Goal: Task Accomplishment & Management: Manage account settings

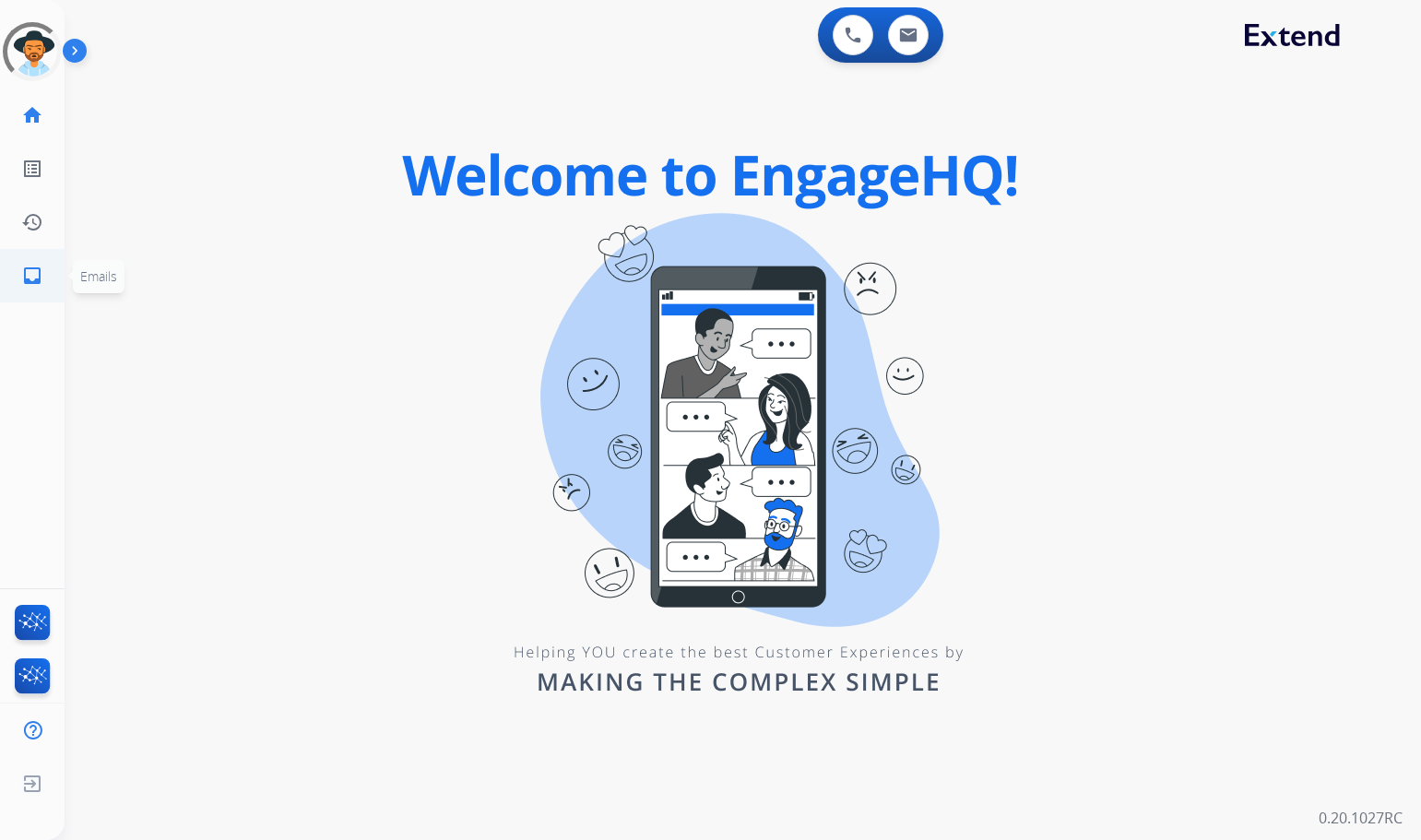
click at [34, 282] on mat-icon "inbox" at bounding box center [32, 276] width 22 height 22
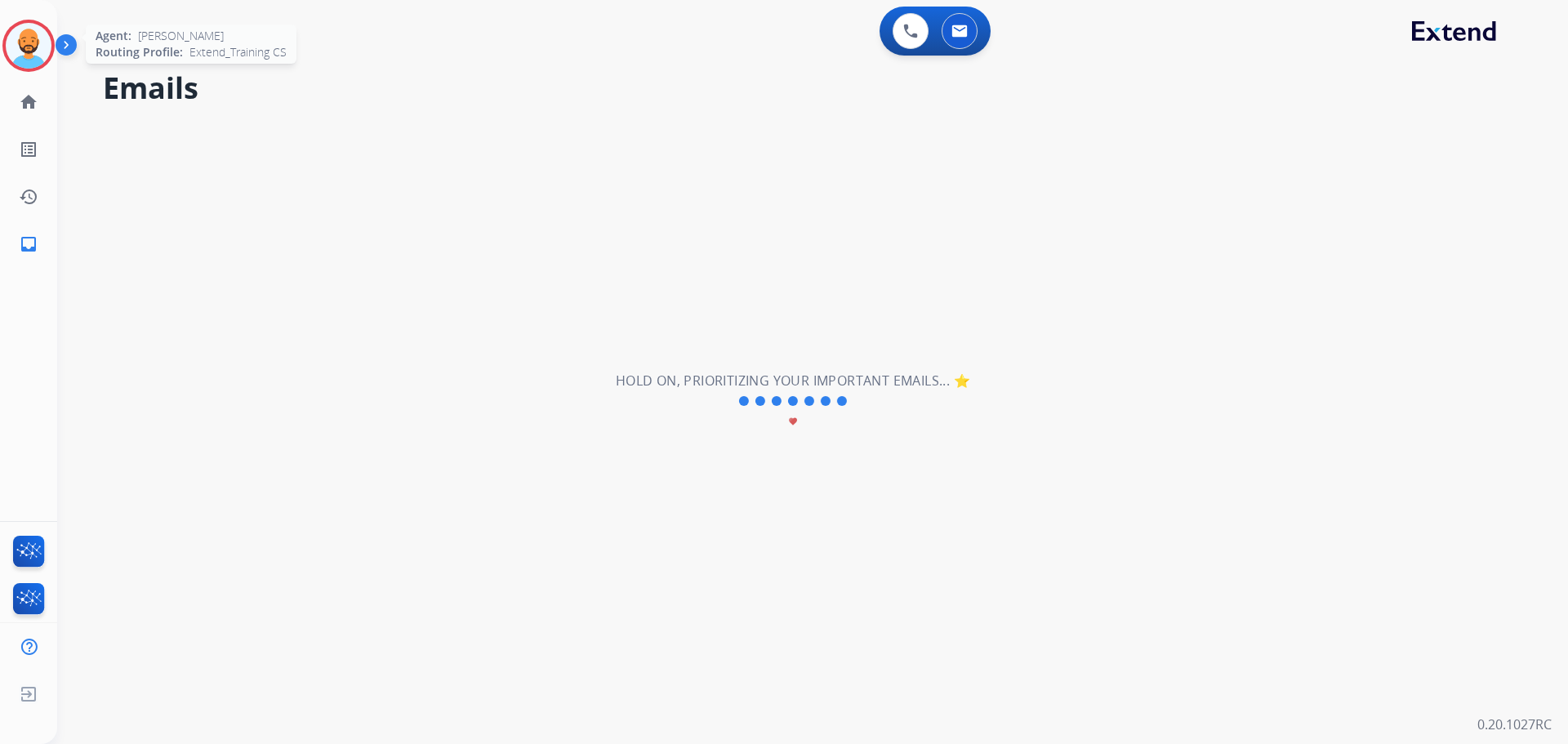
click at [25, 43] on img at bounding box center [29, 46] width 46 height 46
click at [38, 239] on mat-icon "inbox" at bounding box center [28, 244] width 19 height 19
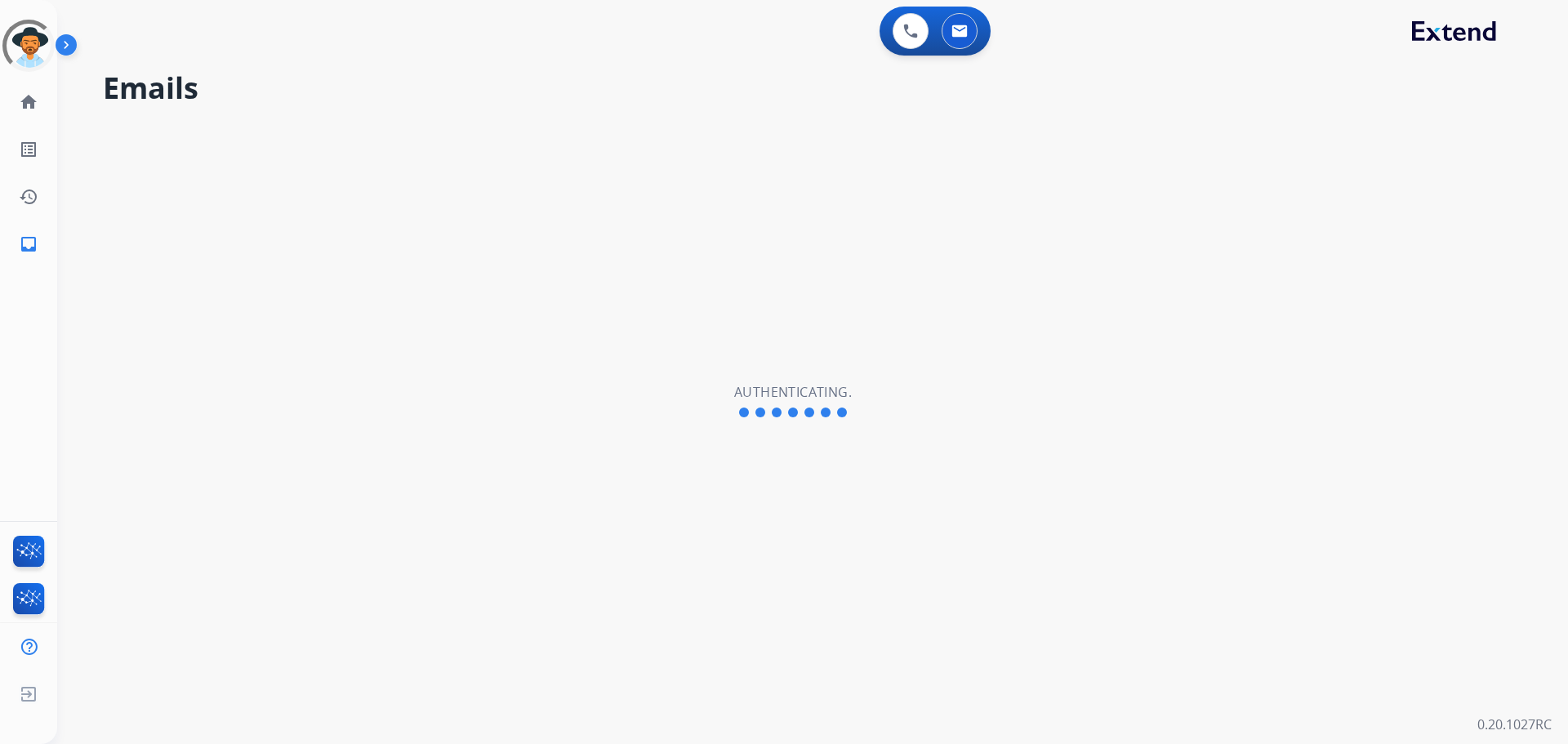
select select "**********"
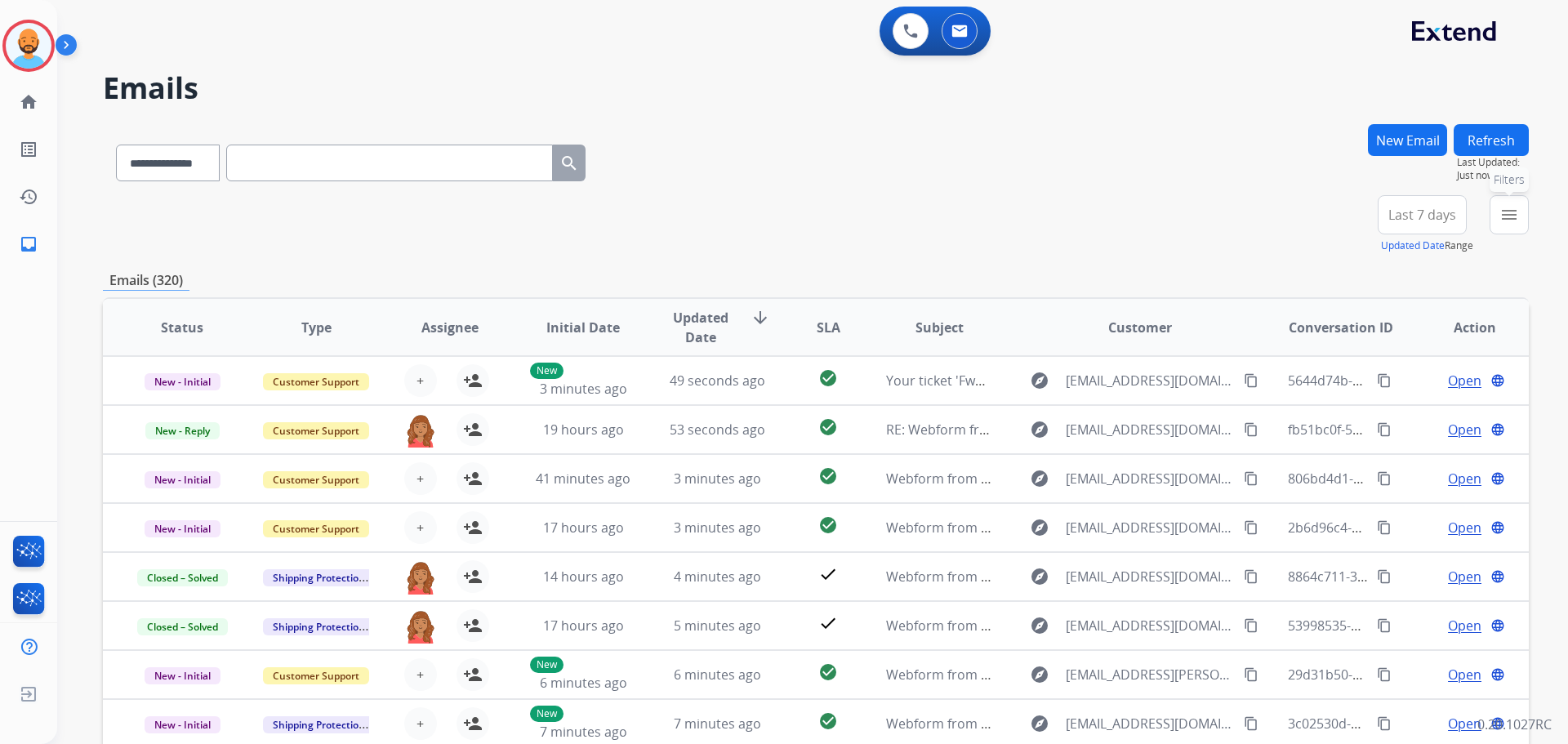
click at [1496, 217] on button "menu Filters" at bounding box center [1508, 215] width 39 height 39
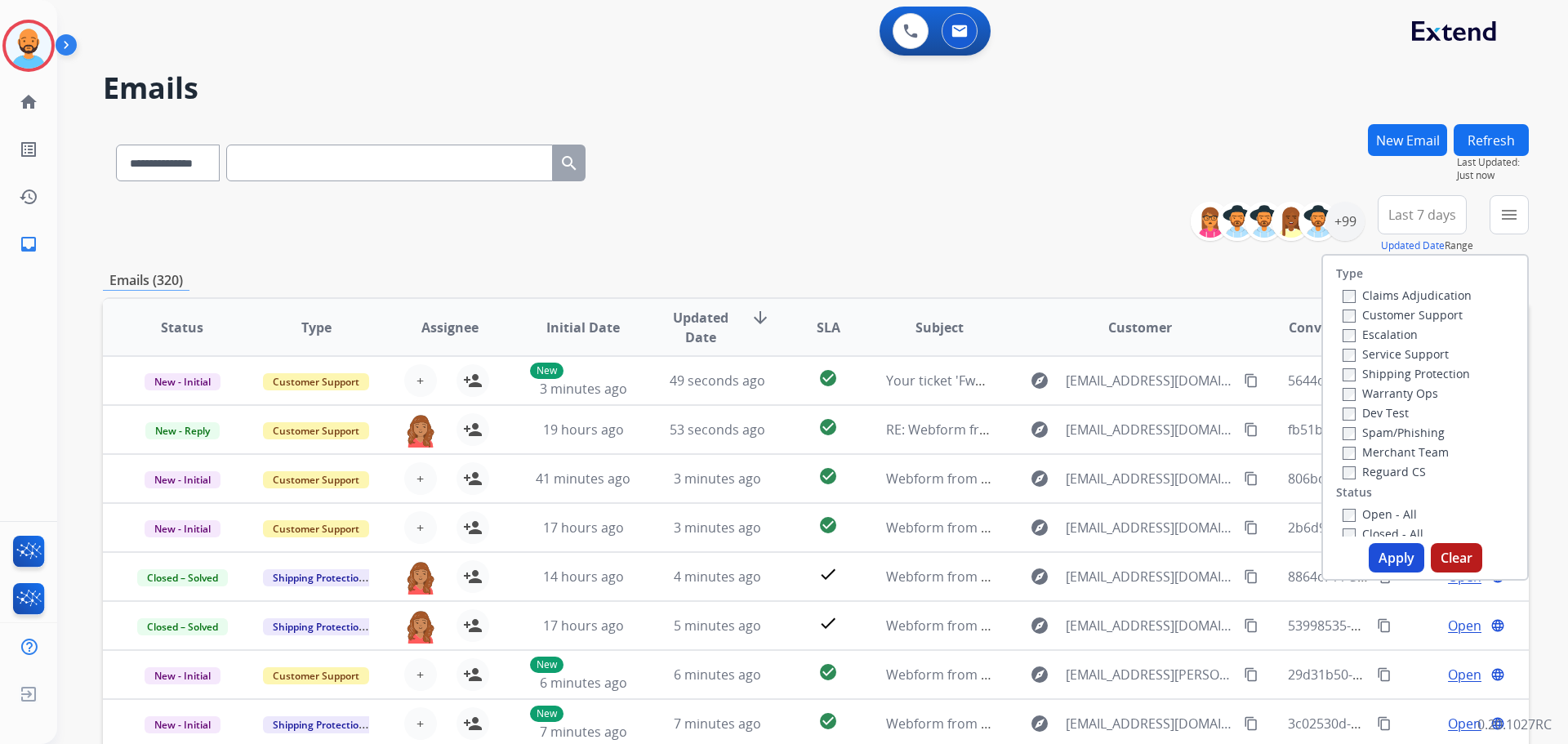
click at [1345, 312] on label "Customer Support" at bounding box center [1402, 315] width 120 height 16
click at [1390, 558] on button "Apply" at bounding box center [1395, 558] width 55 height 30
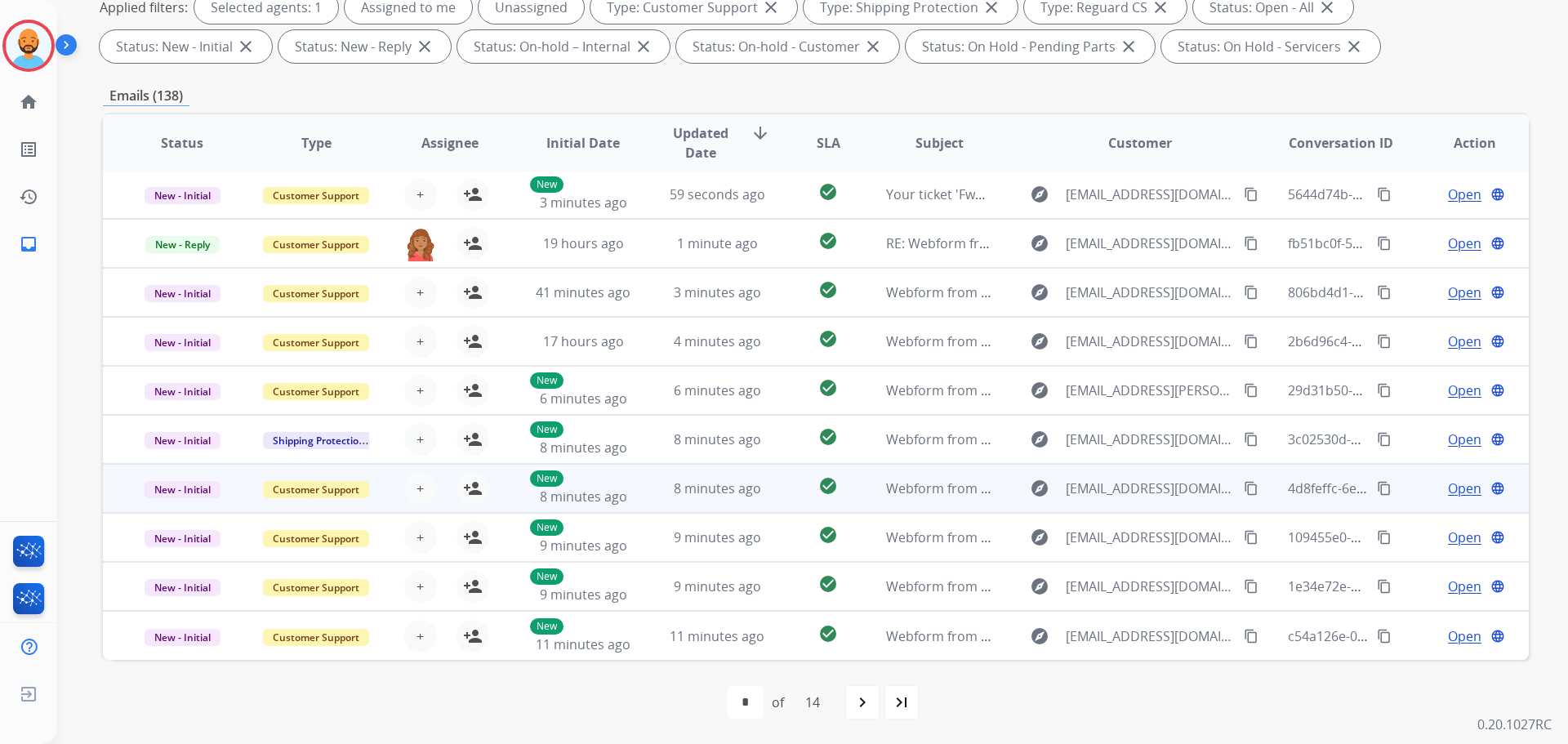
scroll to position [264, 0]
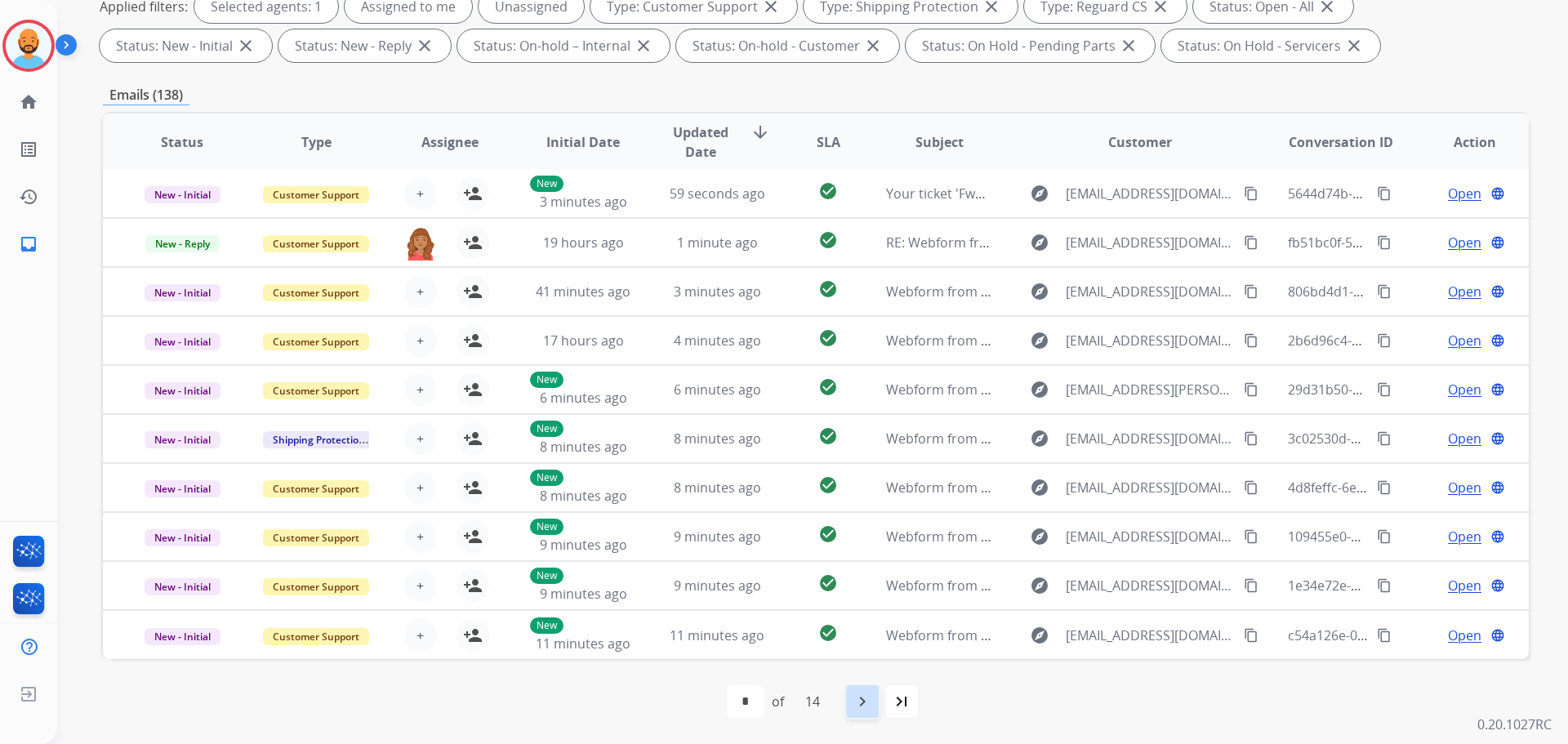
click at [876, 693] on div "navigate_next" at bounding box center [862, 701] width 36 height 36
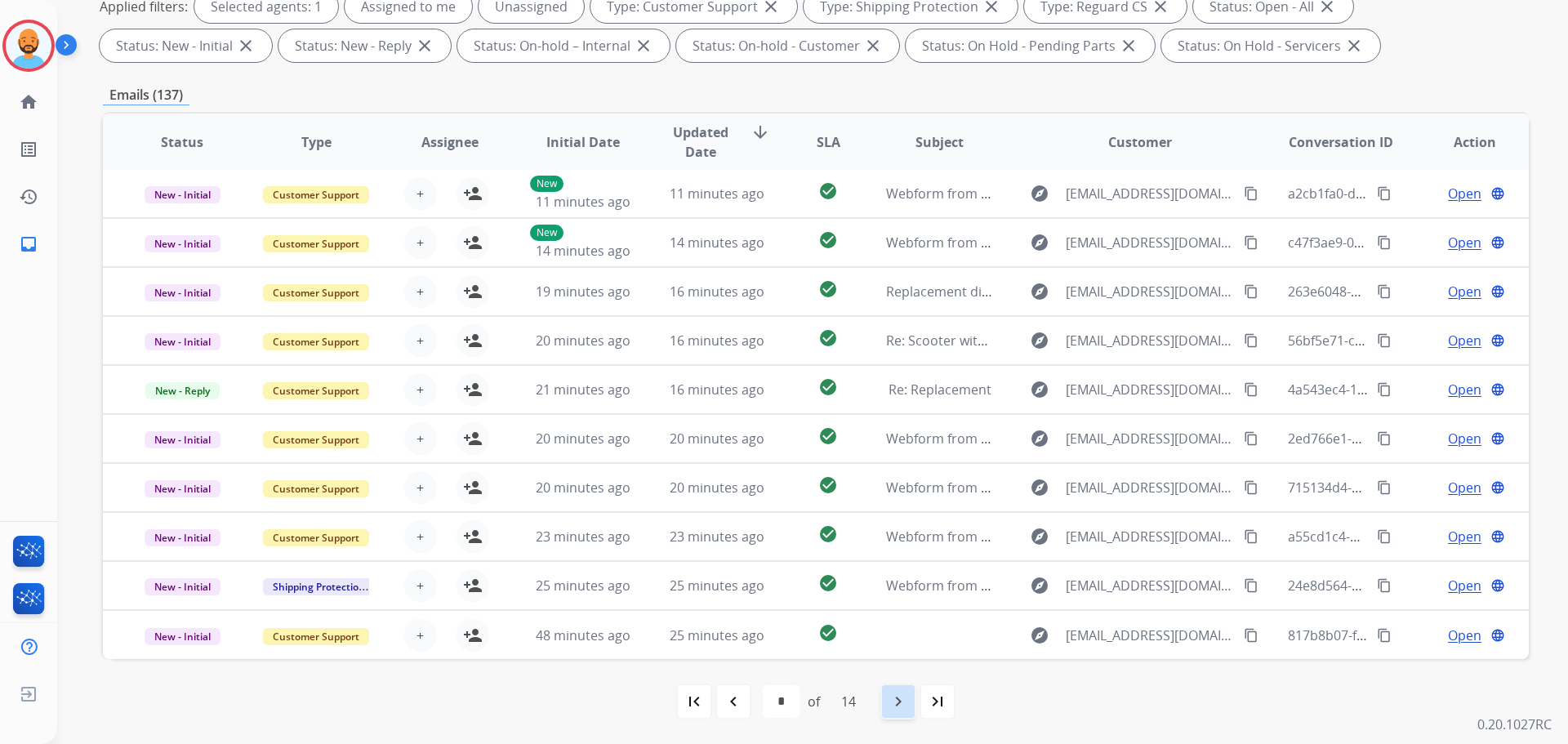
click at [892, 719] on div "navigate_next" at bounding box center [898, 701] width 36 height 36
select select "*"
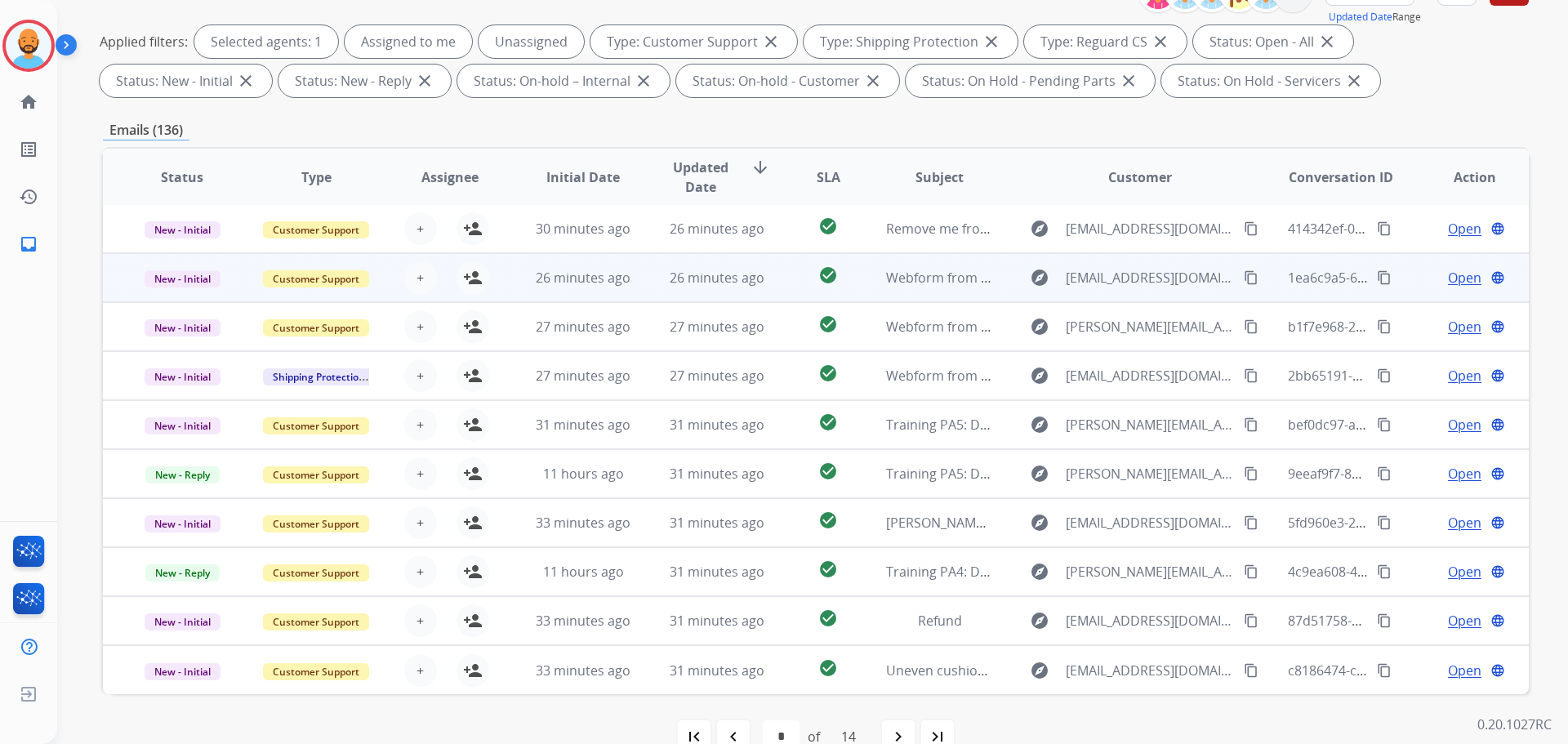
scroll to position [245, 0]
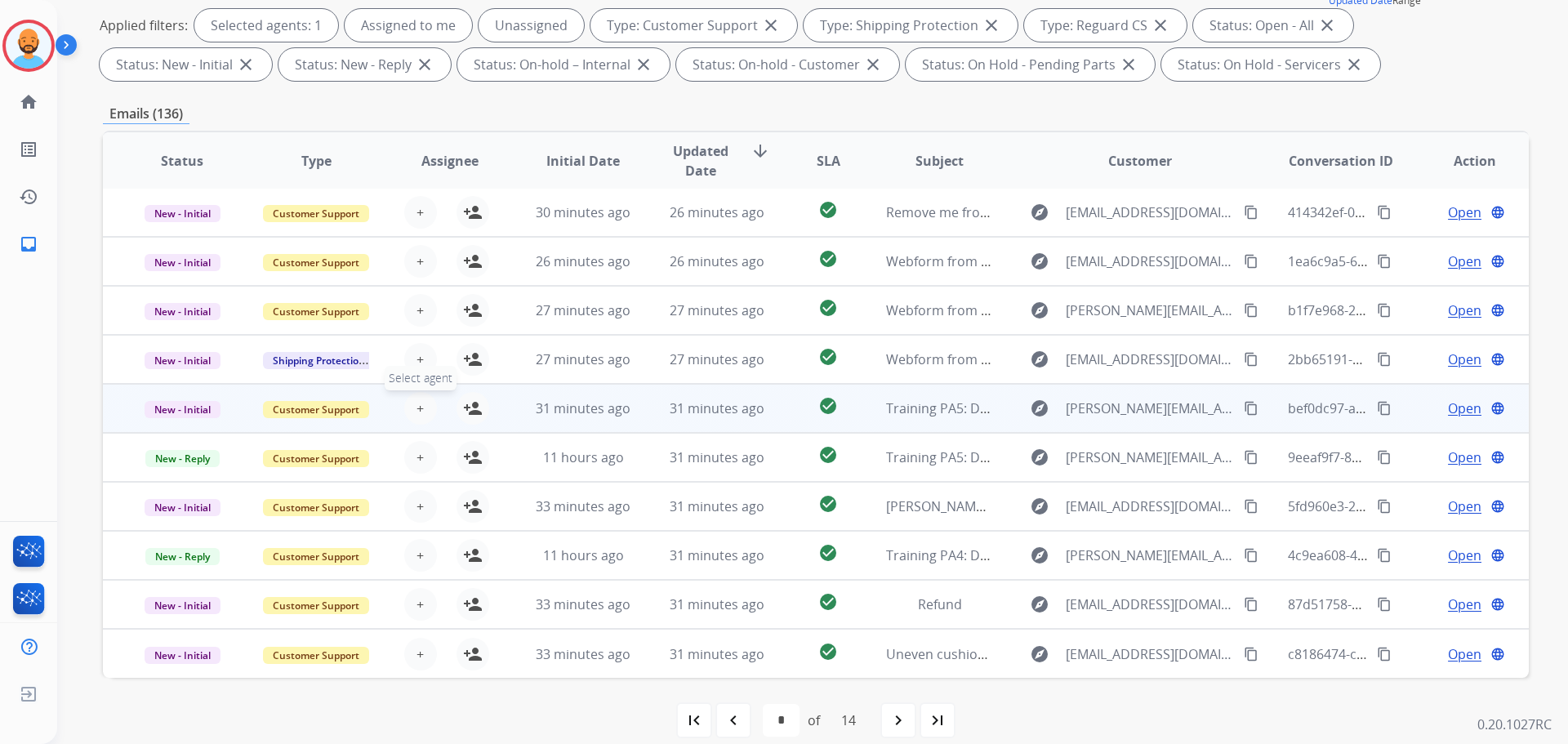
click at [416, 408] on span "+" at bounding box center [420, 408] width 7 height 19
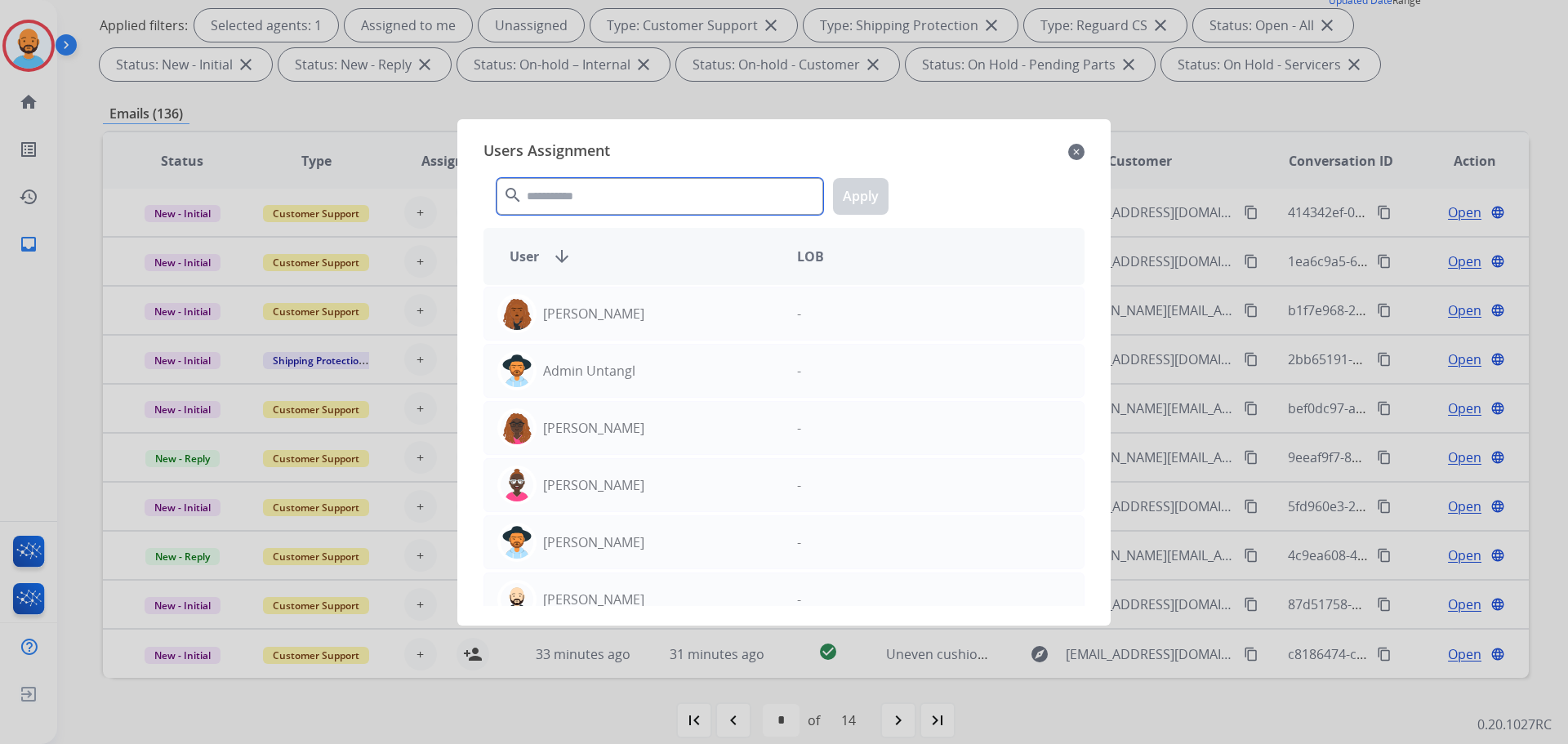
click at [578, 200] on input "text" at bounding box center [660, 196] width 327 height 37
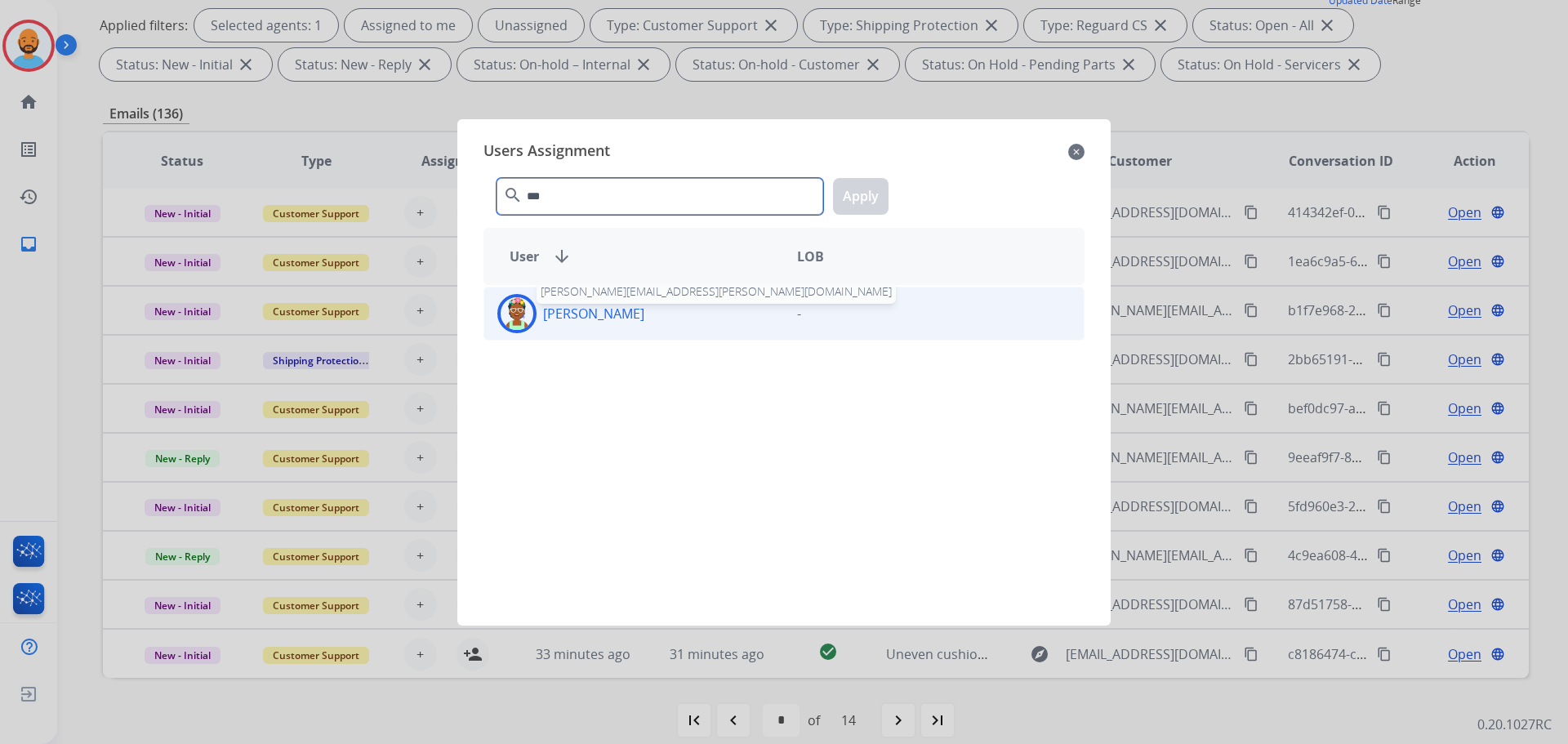
type input "***"
click at [593, 312] on p "Rebekah Franklin" at bounding box center [594, 314] width 102 height 19
click at [851, 201] on button "Apply" at bounding box center [860, 196] width 55 height 37
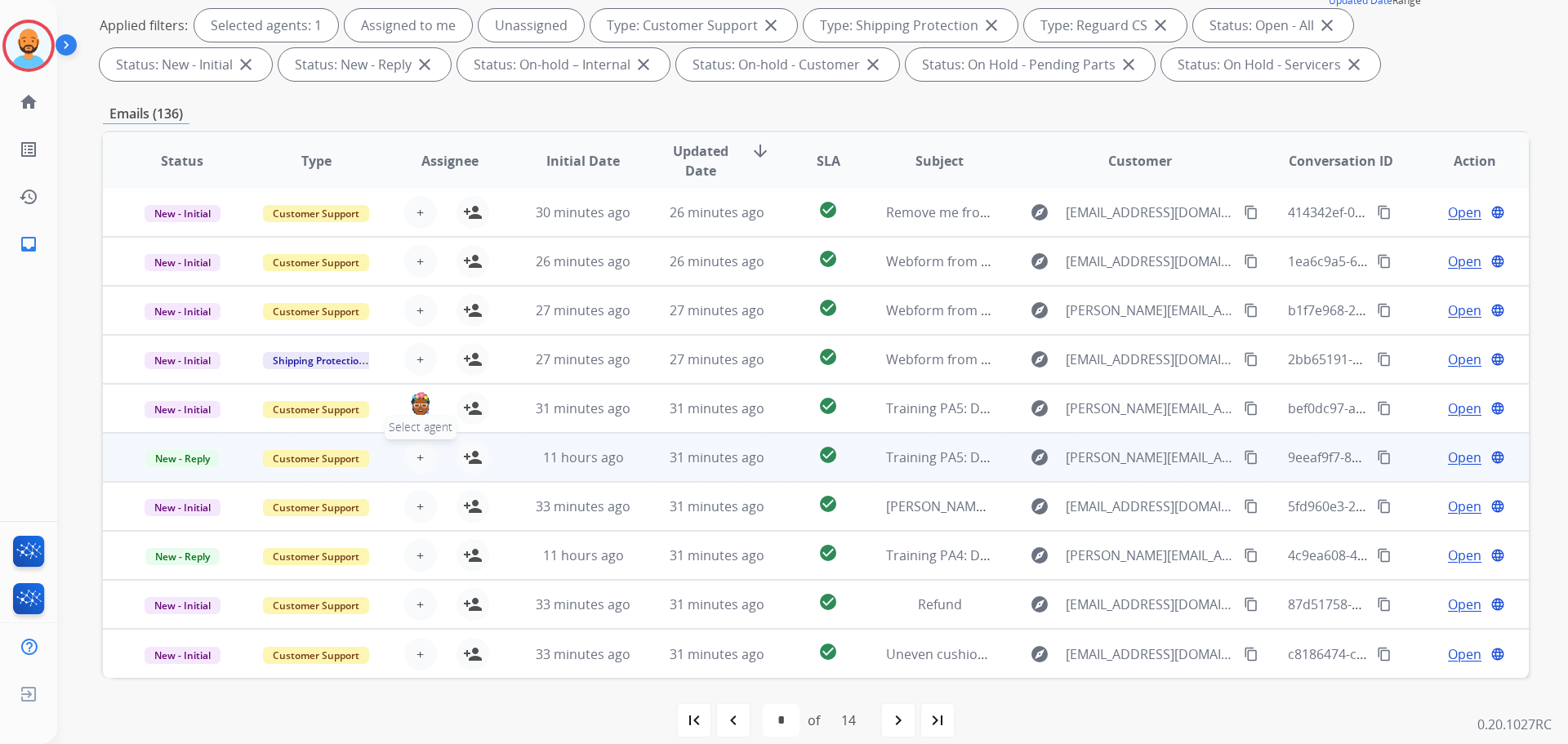
click at [421, 457] on button "+ Select agent" at bounding box center [420, 457] width 32 height 32
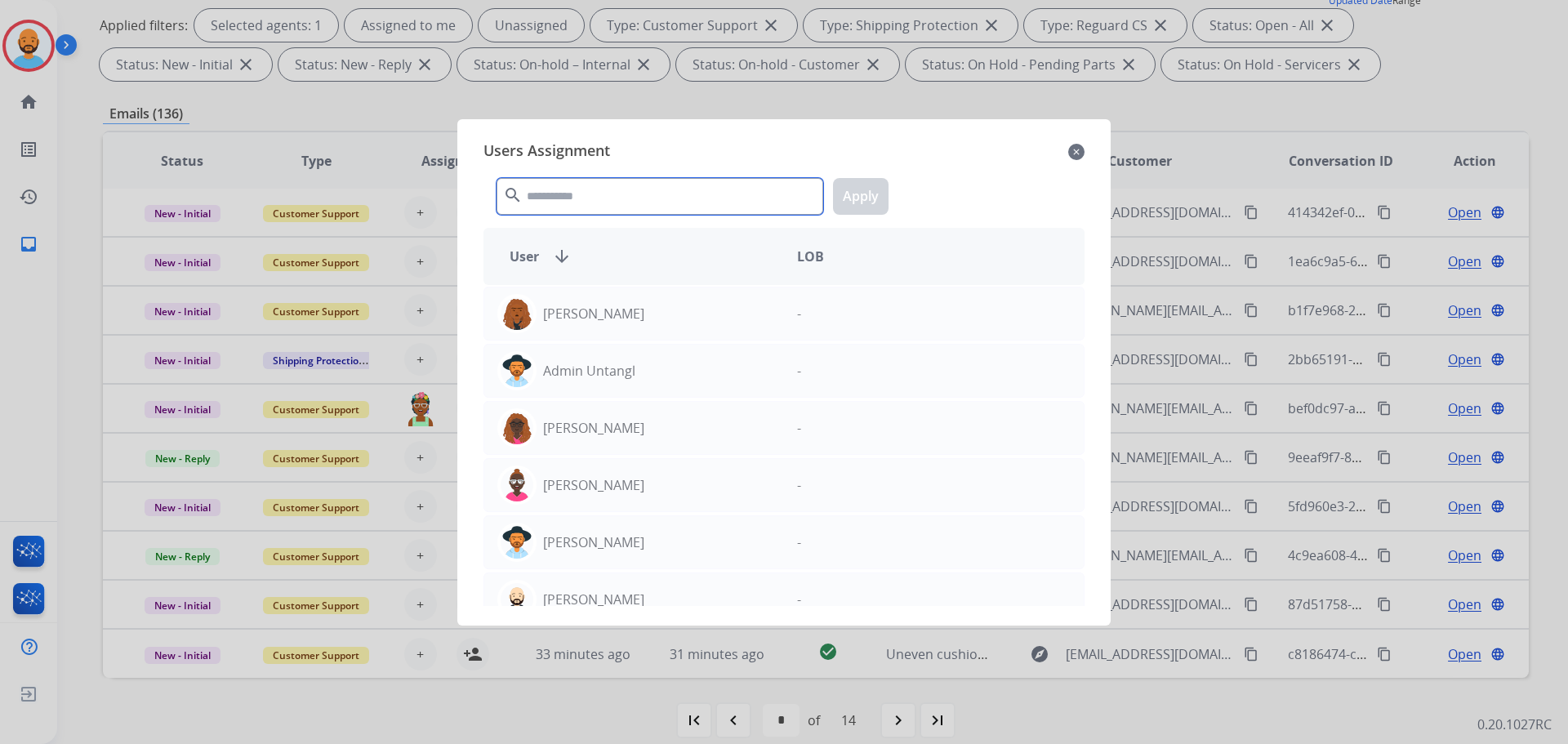
click at [632, 195] on input "text" at bounding box center [660, 196] width 327 height 37
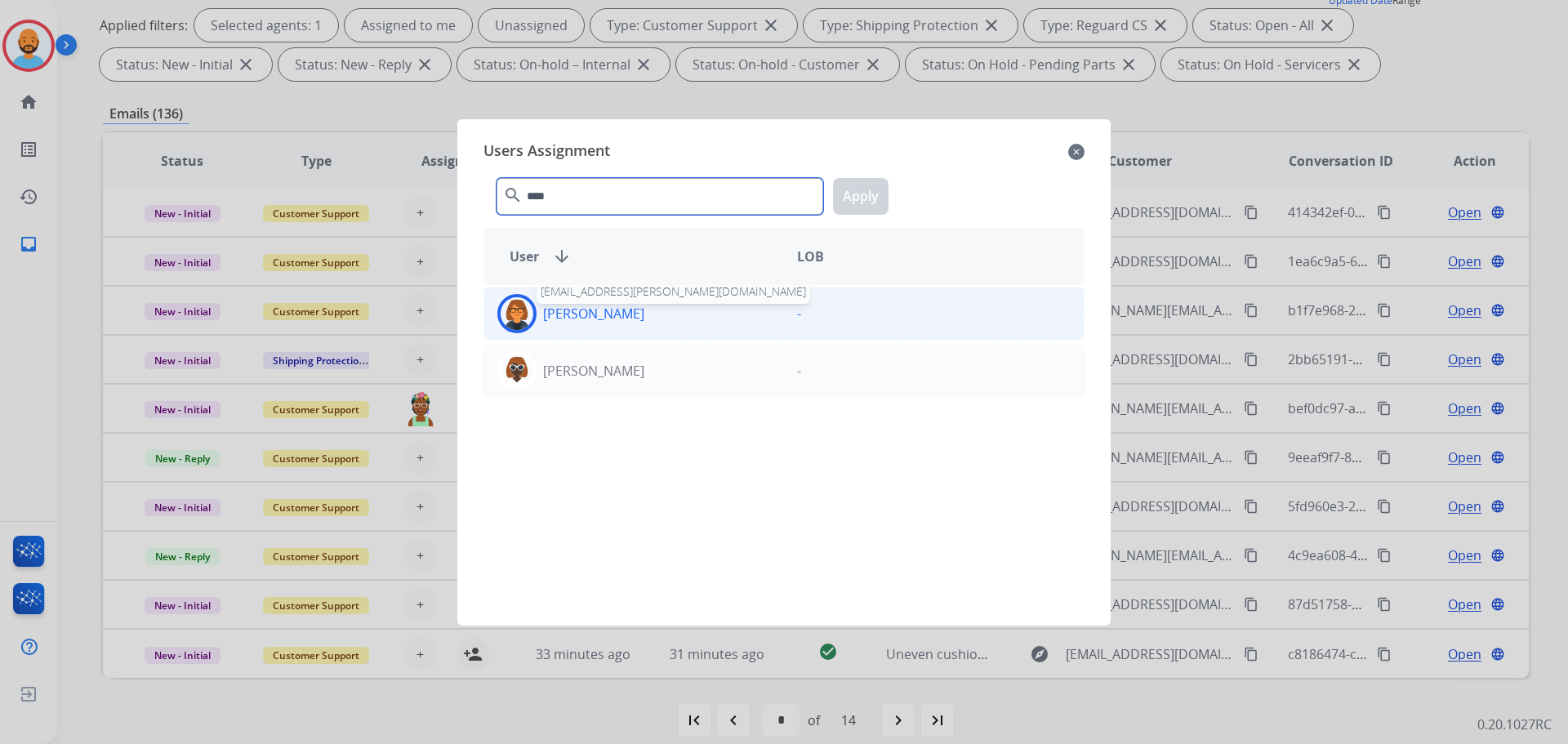
type input "****"
click at [631, 313] on p "Shamaya Dickerson" at bounding box center [594, 314] width 102 height 19
click at [835, 199] on button "Apply" at bounding box center [860, 196] width 55 height 37
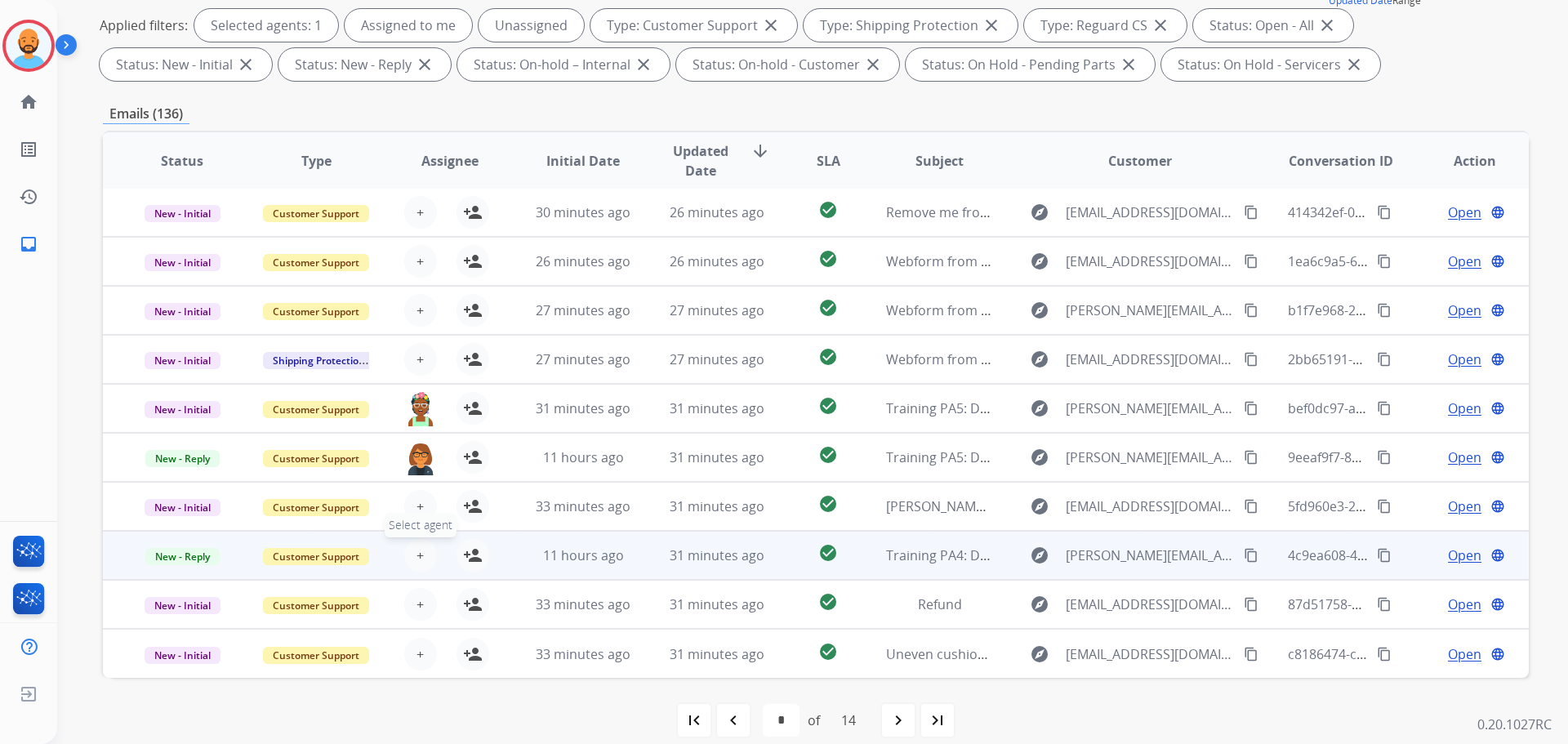
click at [419, 557] on span "+" at bounding box center [420, 556] width 7 height 19
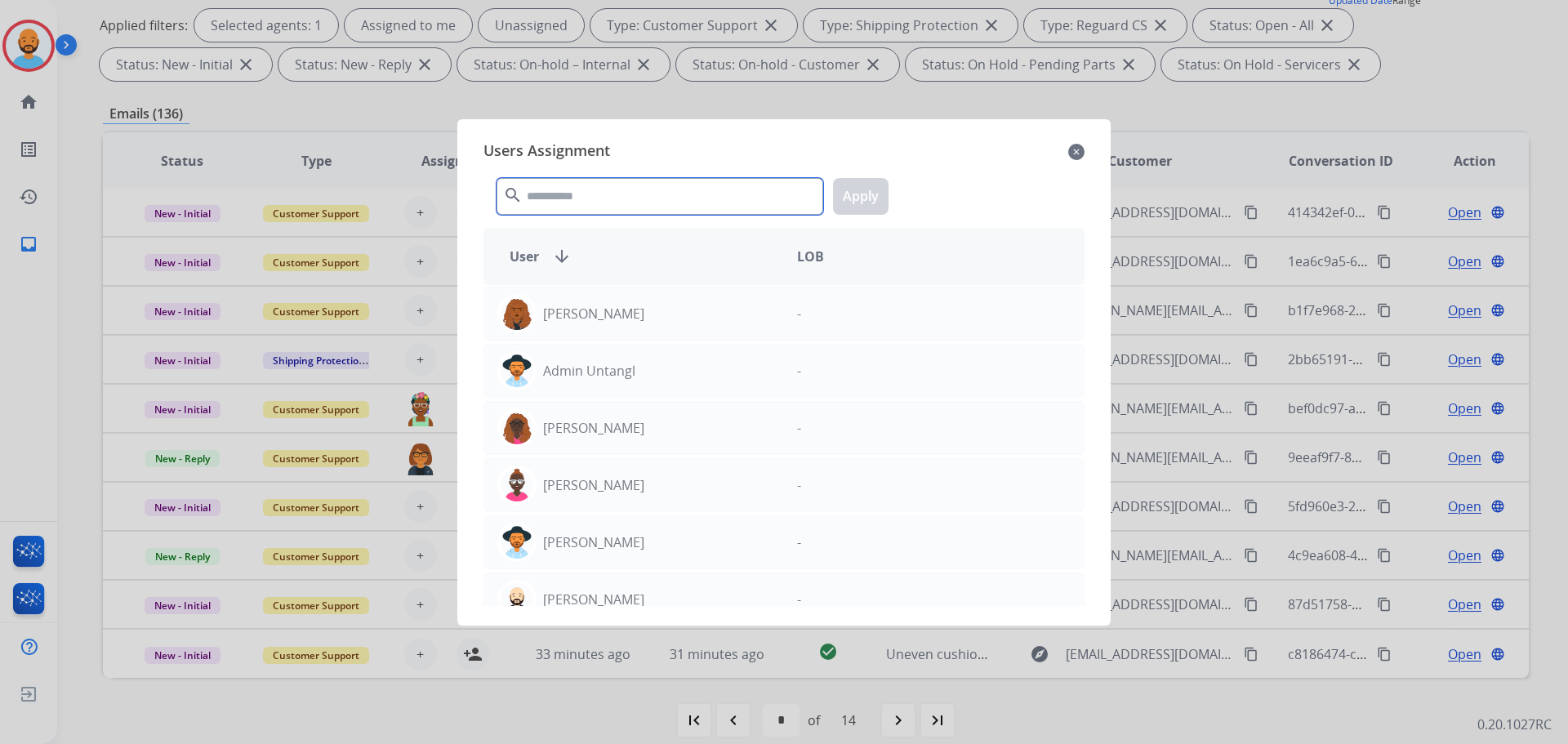
click at [605, 198] on input "text" at bounding box center [660, 196] width 327 height 37
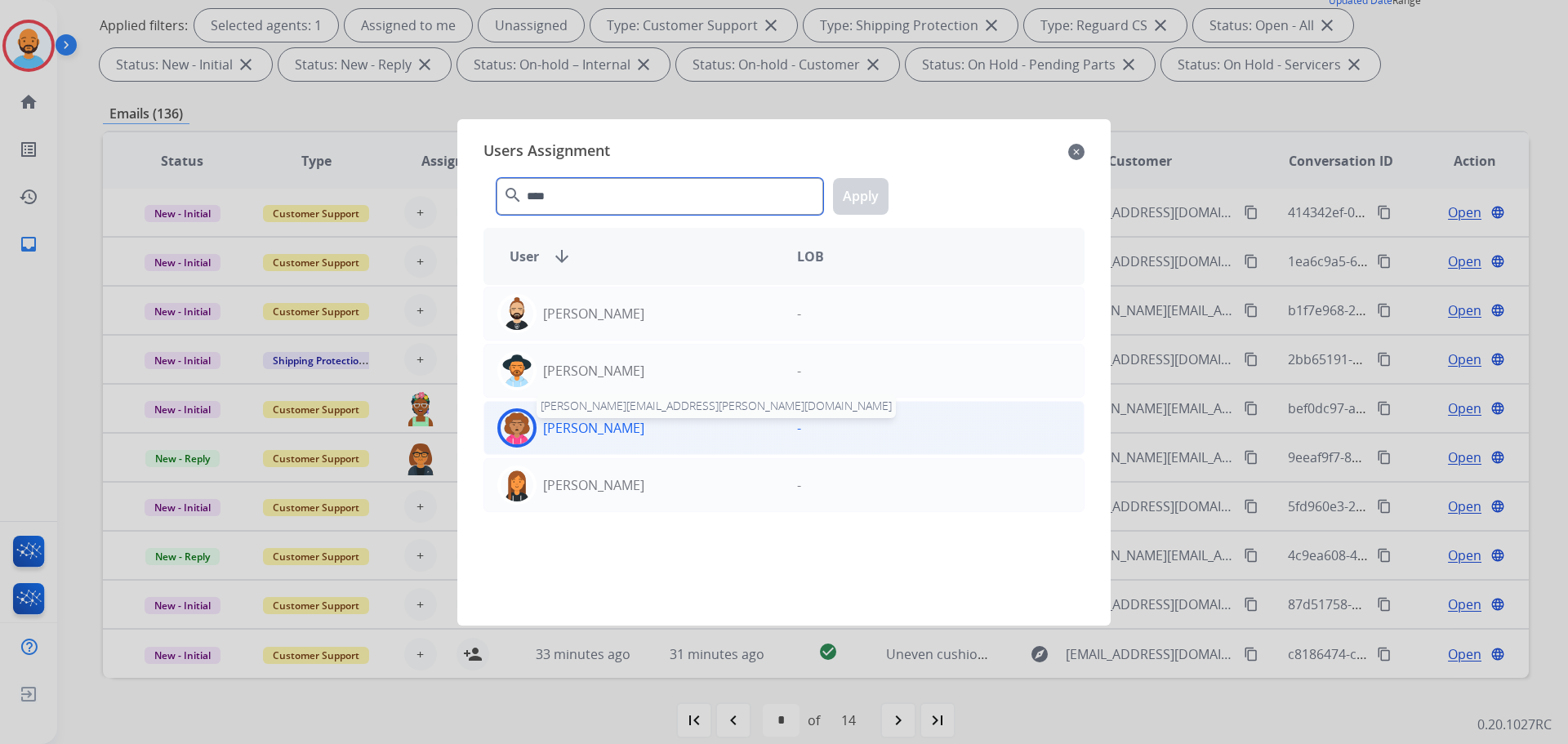
type input "****"
click at [584, 422] on p "Marcella Brown" at bounding box center [594, 428] width 102 height 19
click at [844, 191] on button "Apply" at bounding box center [860, 196] width 55 height 37
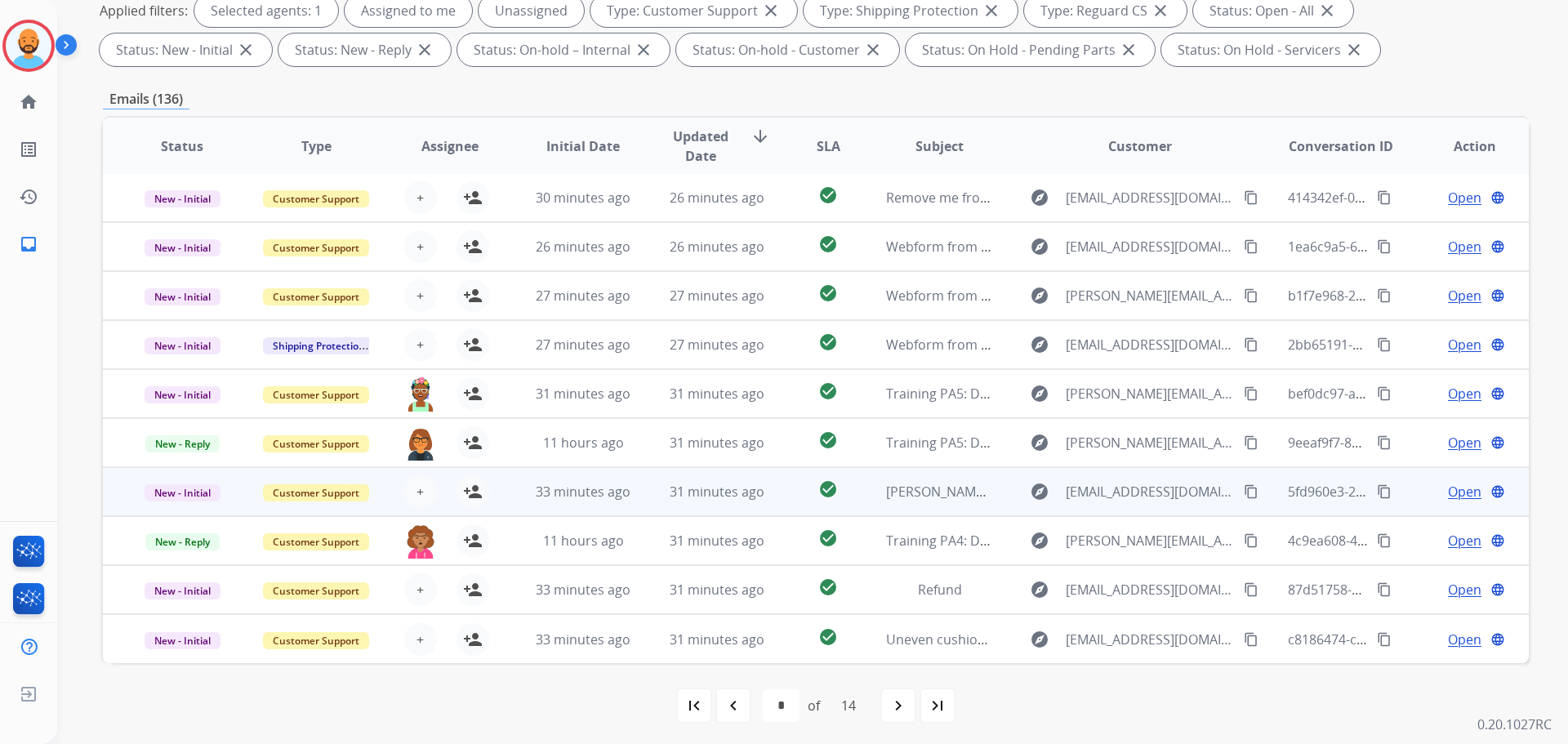
scroll to position [264, 0]
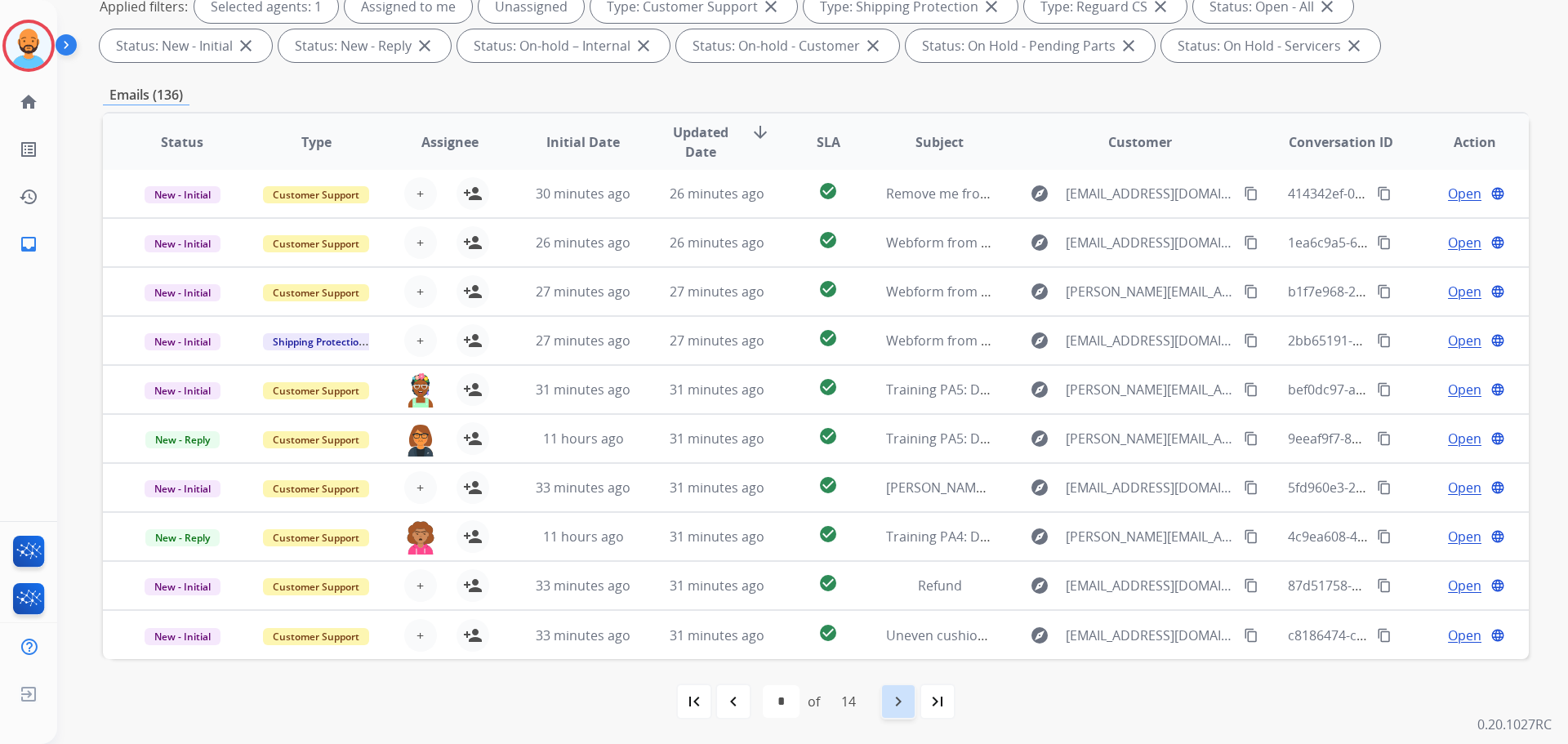
click at [908, 710] on mat-icon "navigate_next" at bounding box center [898, 701] width 19 height 19
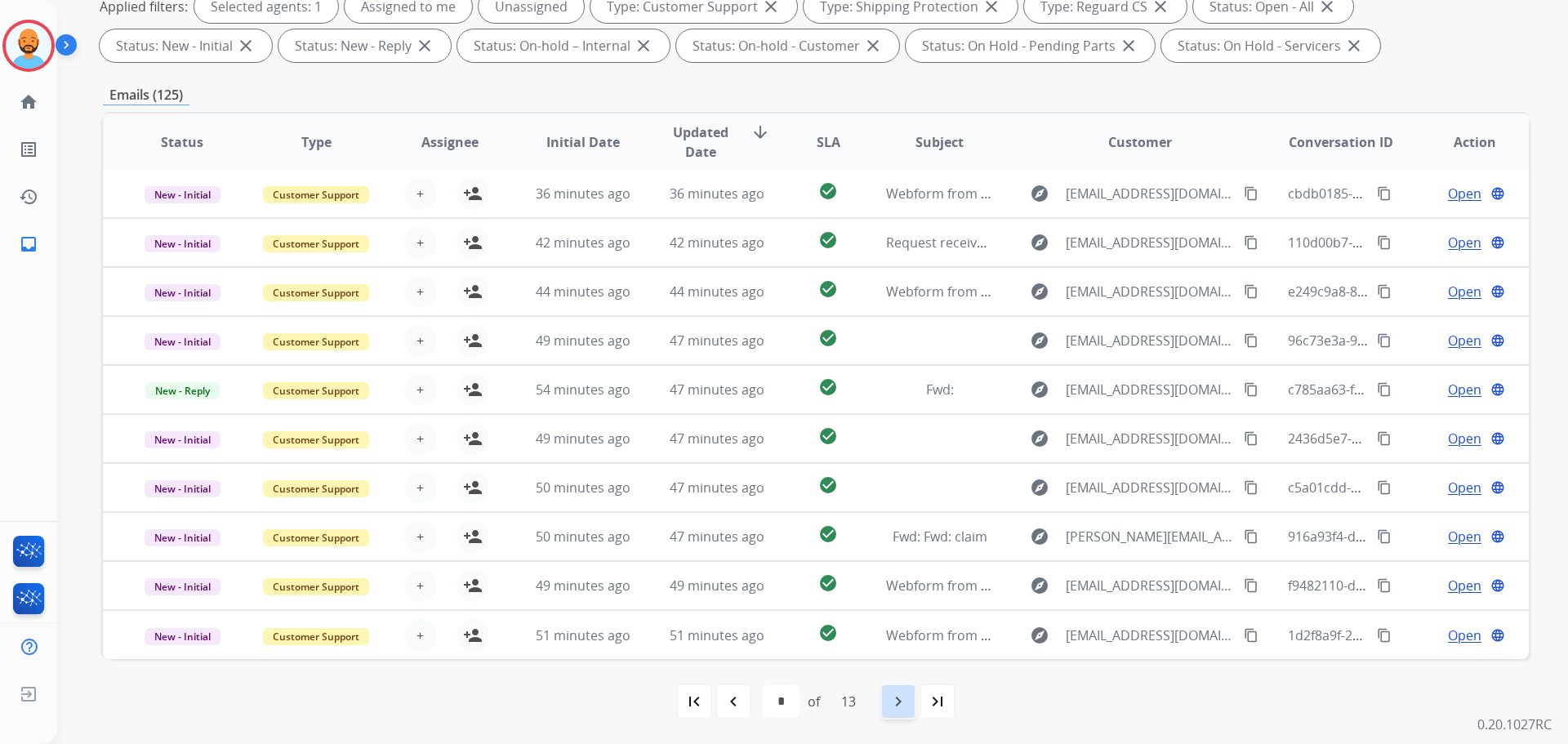
click at [906, 695] on mat-icon "navigate_next" at bounding box center [898, 701] width 19 height 19
click at [903, 697] on mat-icon "navigate_next" at bounding box center [898, 701] width 19 height 19
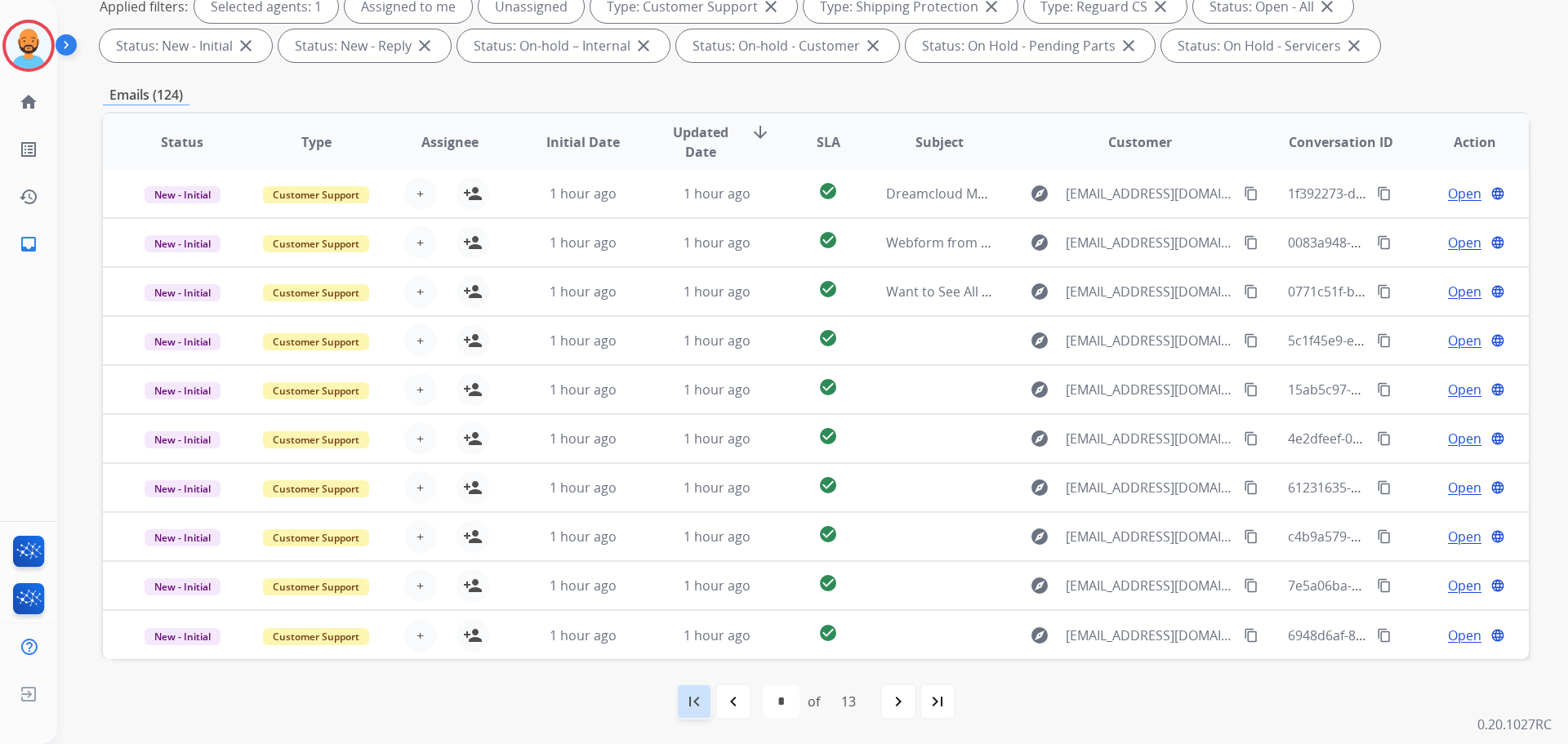
click at [697, 701] on mat-icon "first_page" at bounding box center [694, 701] width 19 height 19
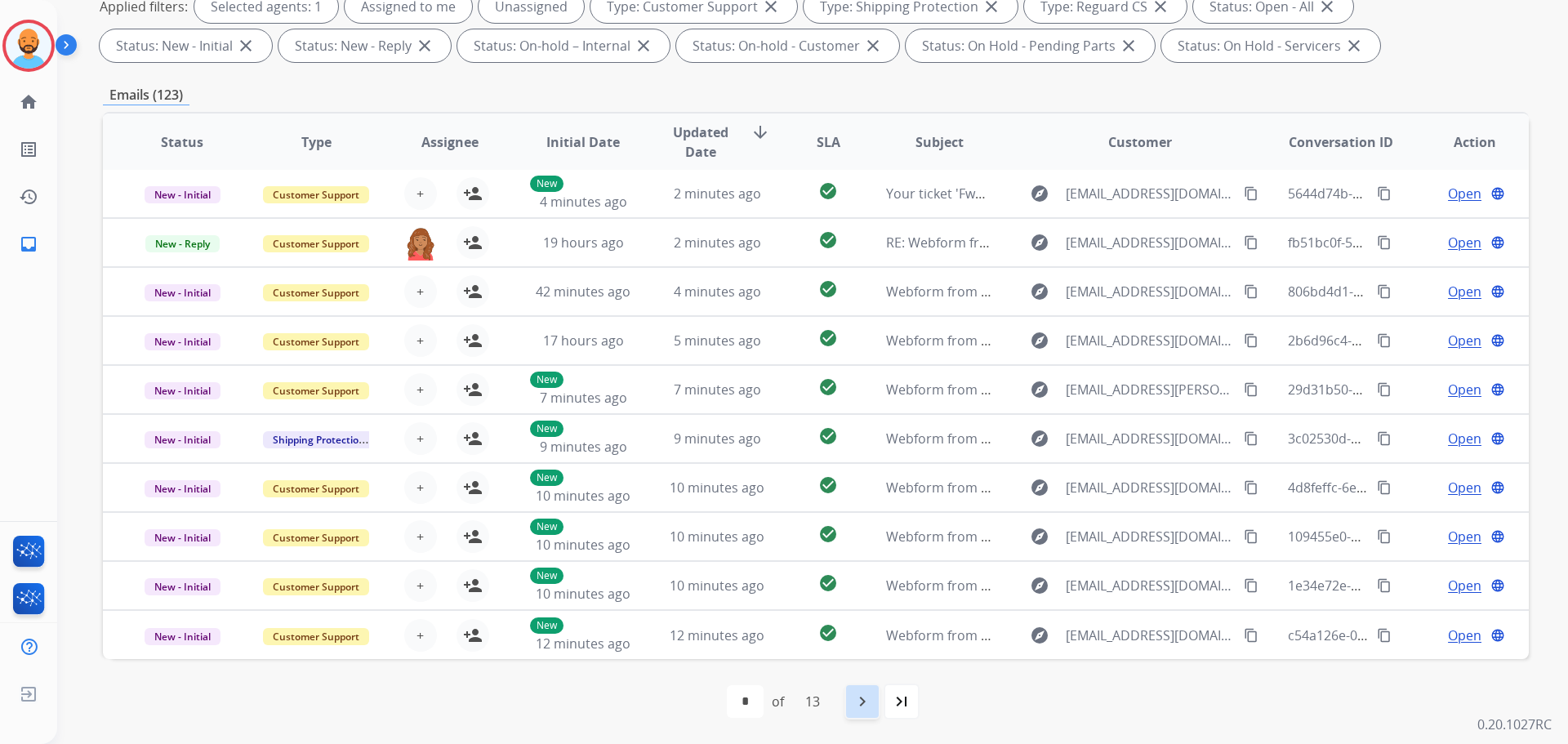
click at [856, 712] on div "navigate_next" at bounding box center [862, 701] width 36 height 36
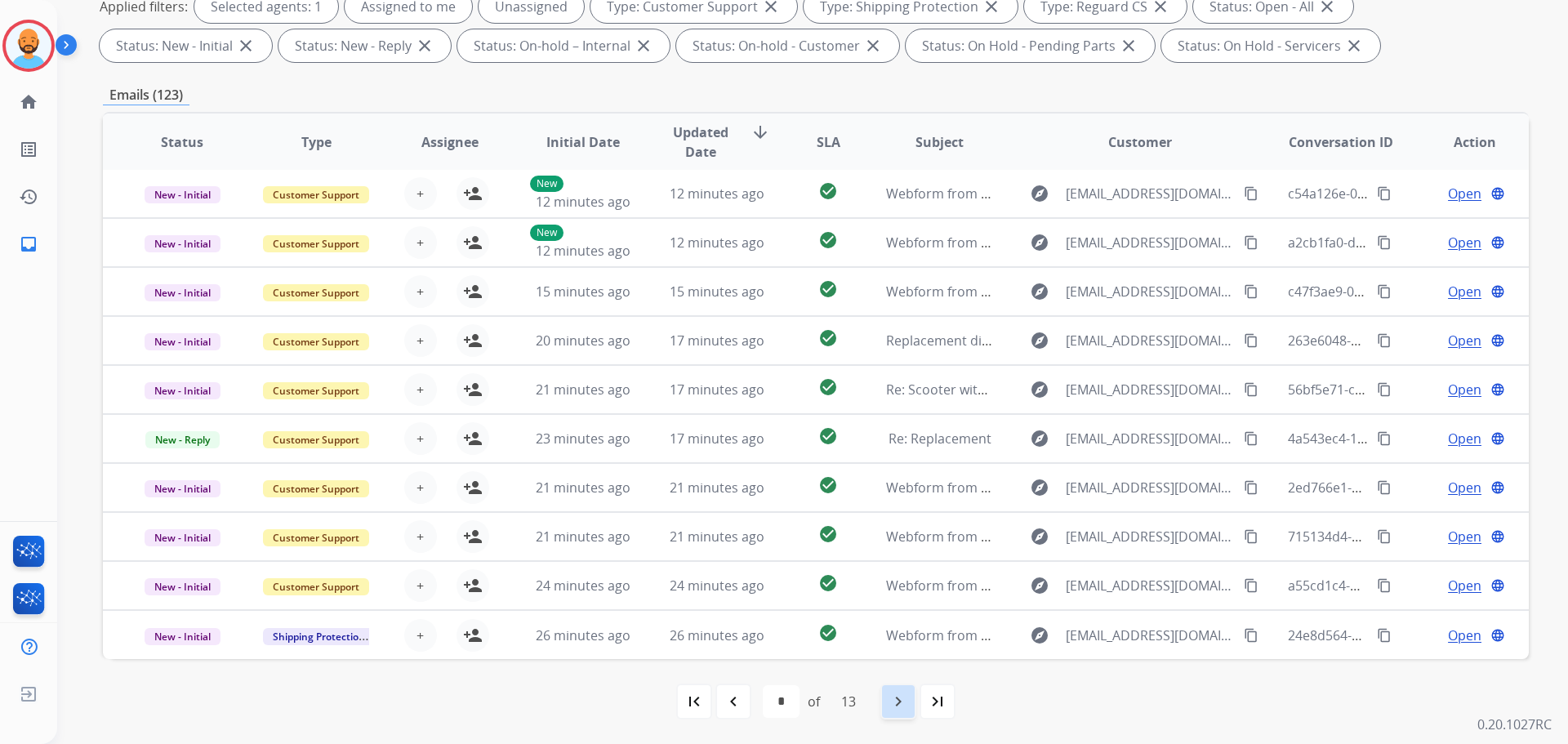
click at [888, 713] on div "navigate_next" at bounding box center [898, 701] width 36 height 36
select select "*"
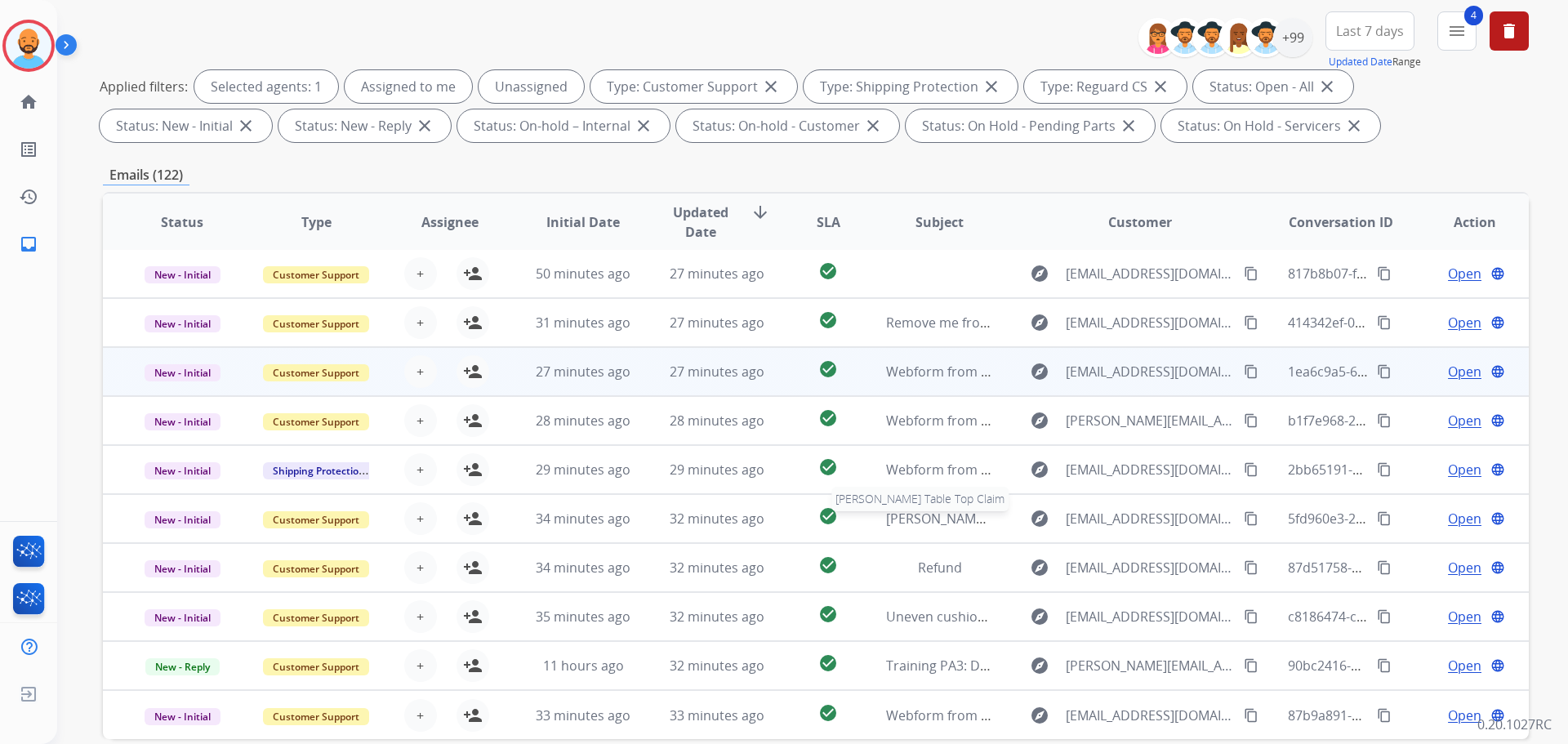
scroll to position [182, 0]
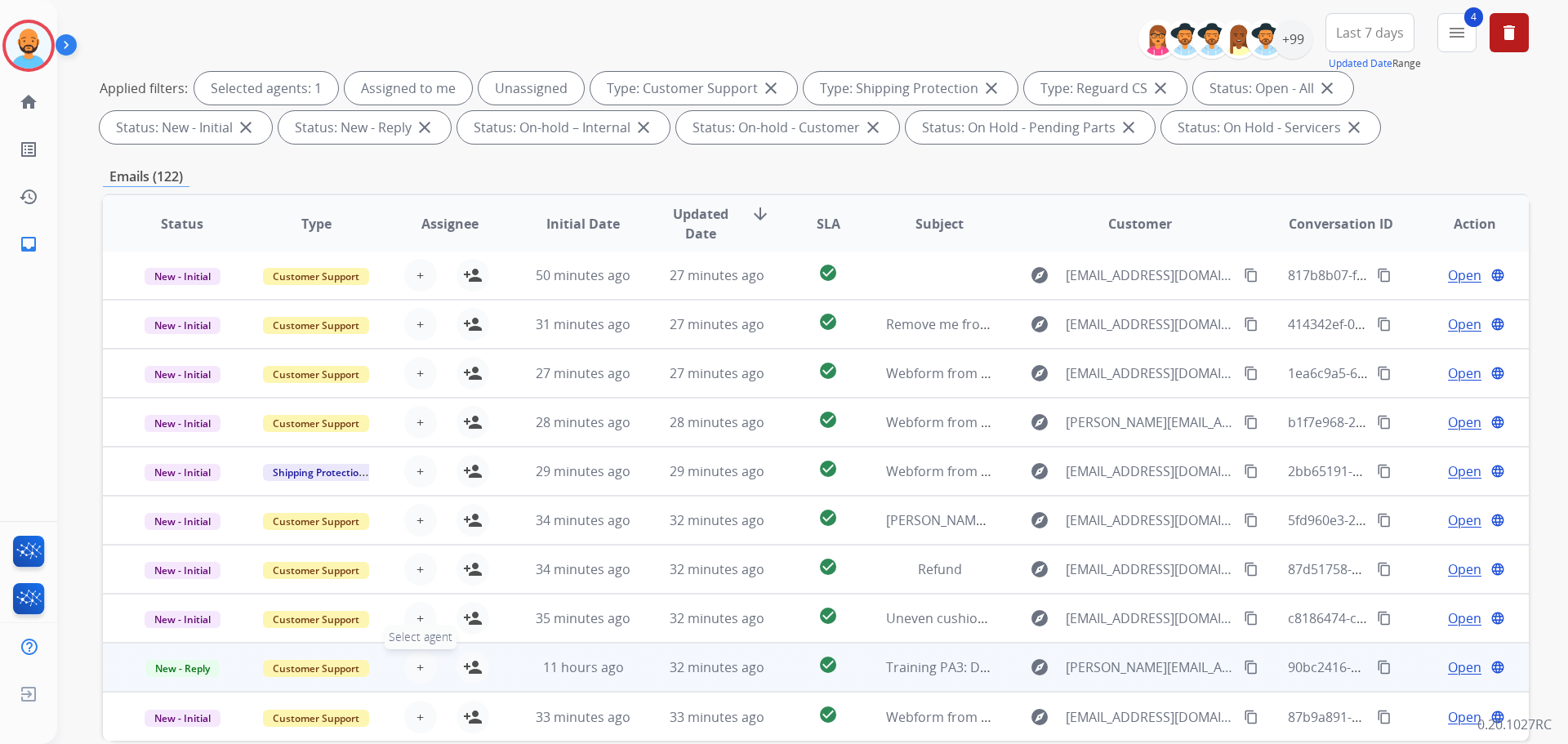
click at [426, 663] on button "+ Select agent" at bounding box center [420, 667] width 32 height 32
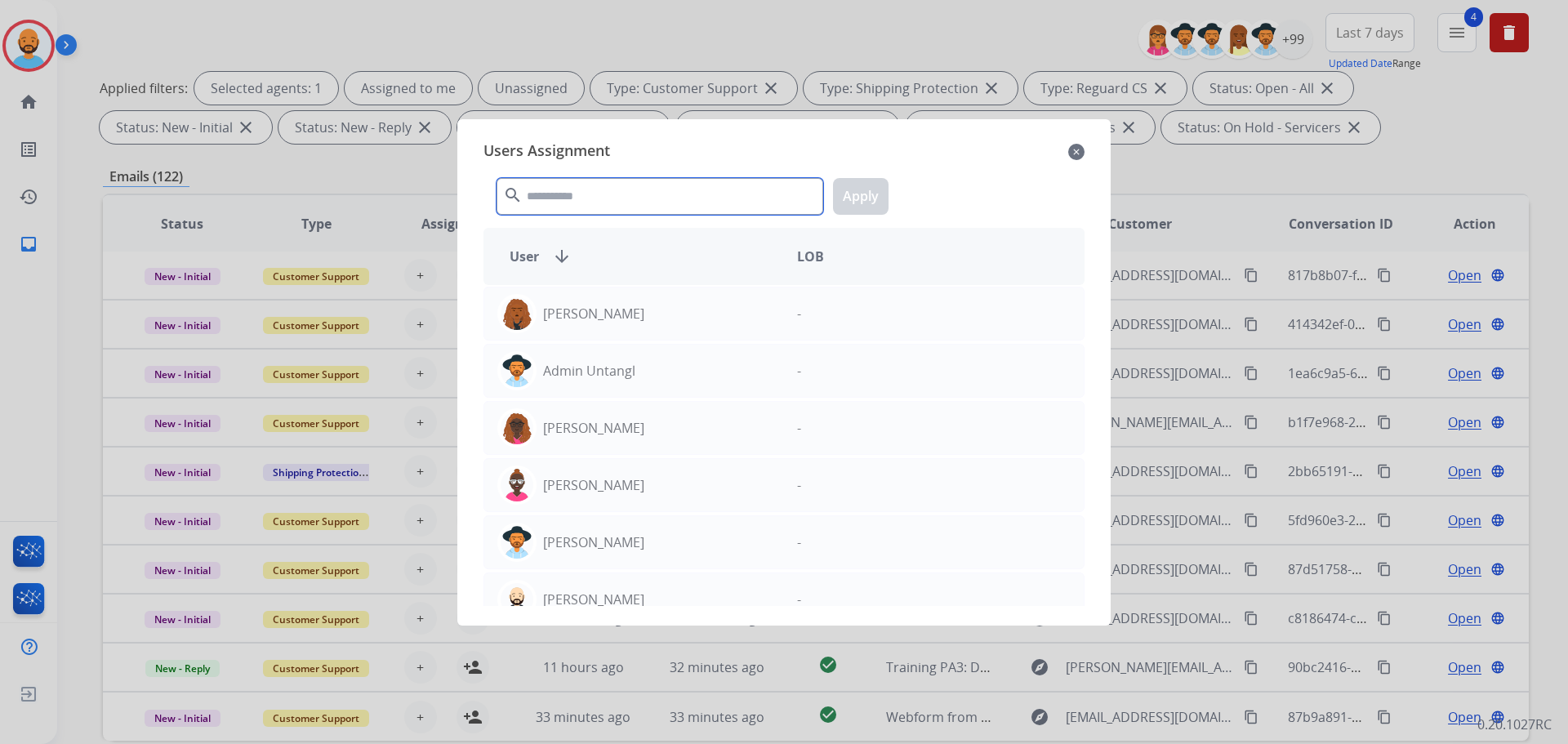
click at [541, 199] on input "text" at bounding box center [660, 196] width 327 height 37
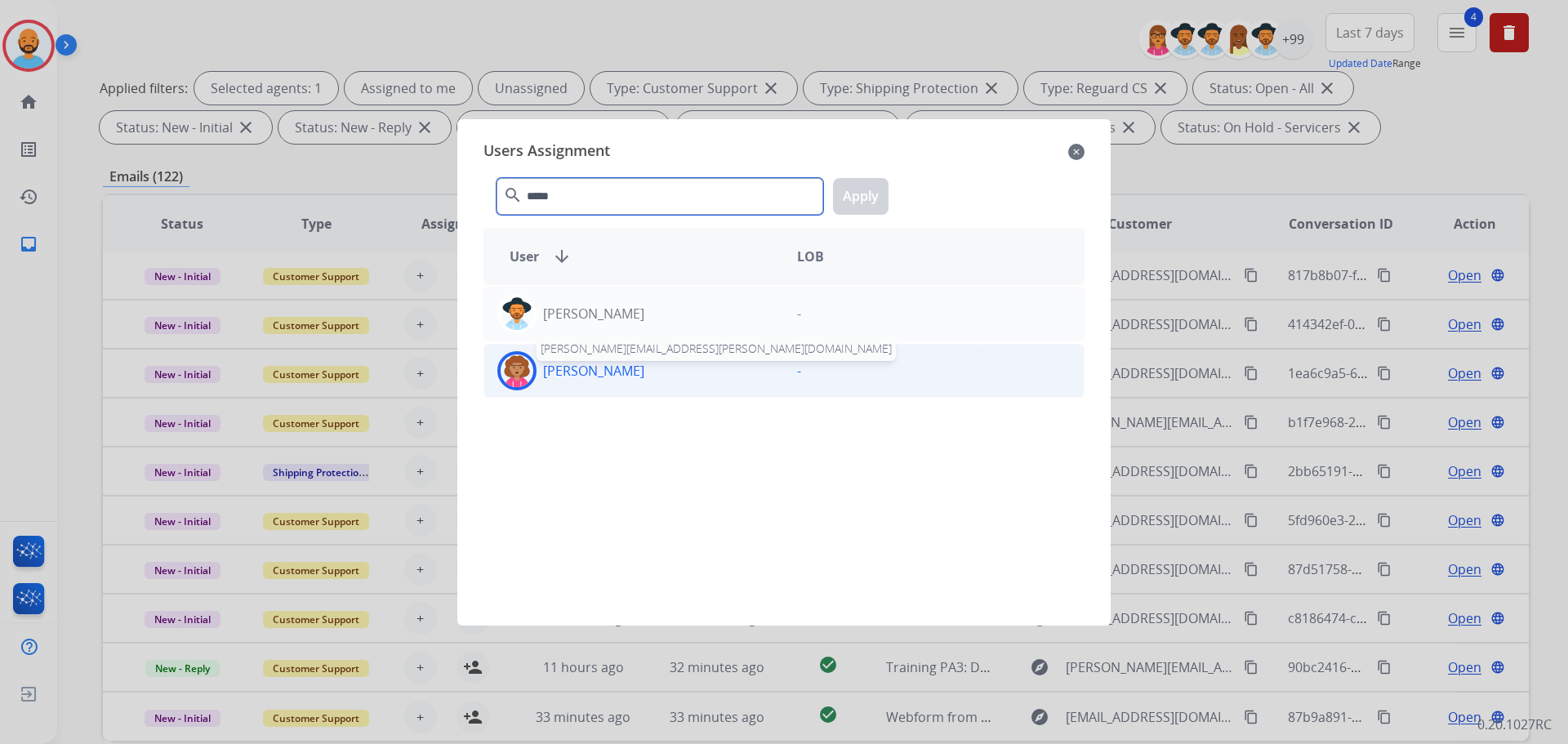
type input "*****"
click at [611, 367] on p "Marcella Brown" at bounding box center [594, 371] width 102 height 19
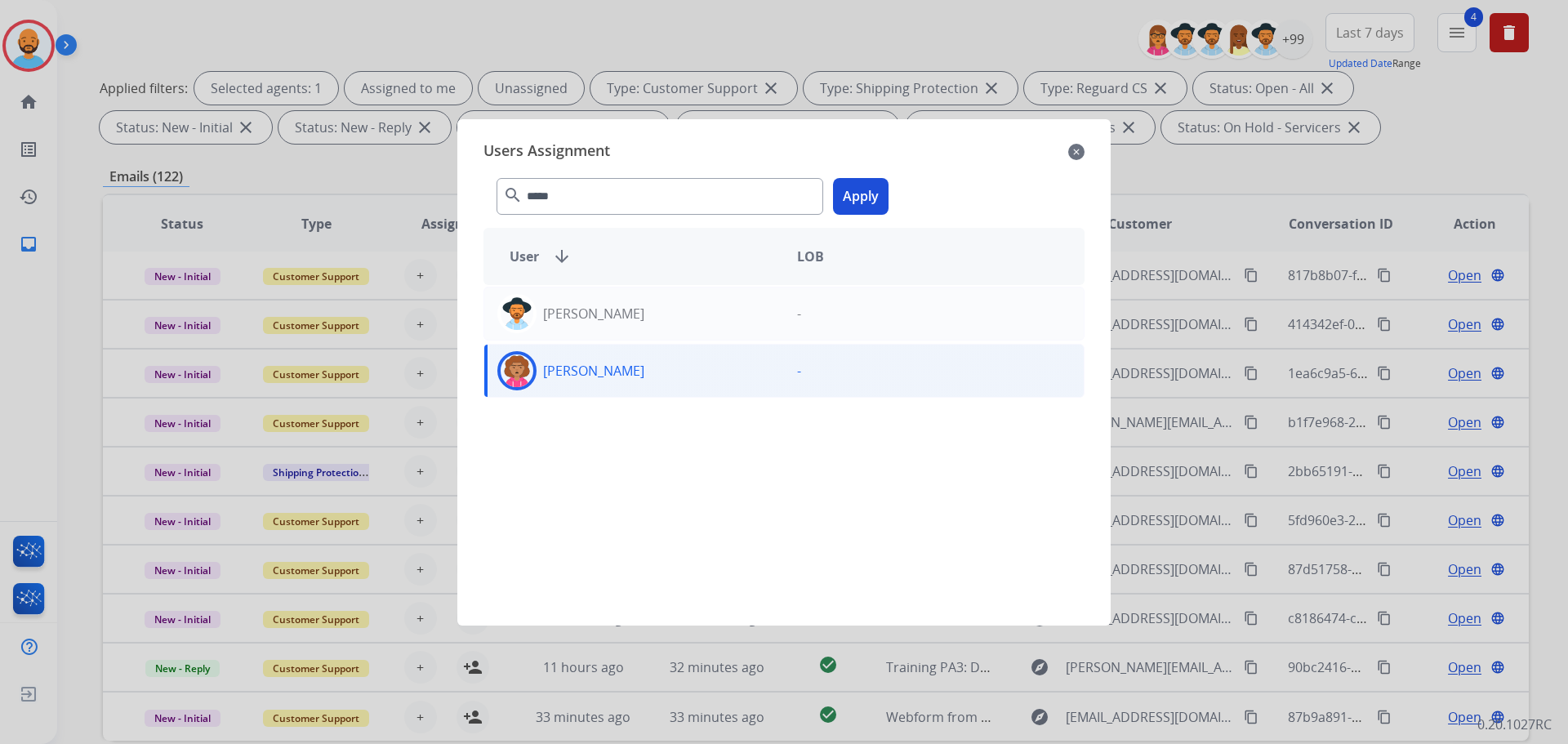
click at [837, 205] on button "Apply" at bounding box center [860, 196] width 55 height 37
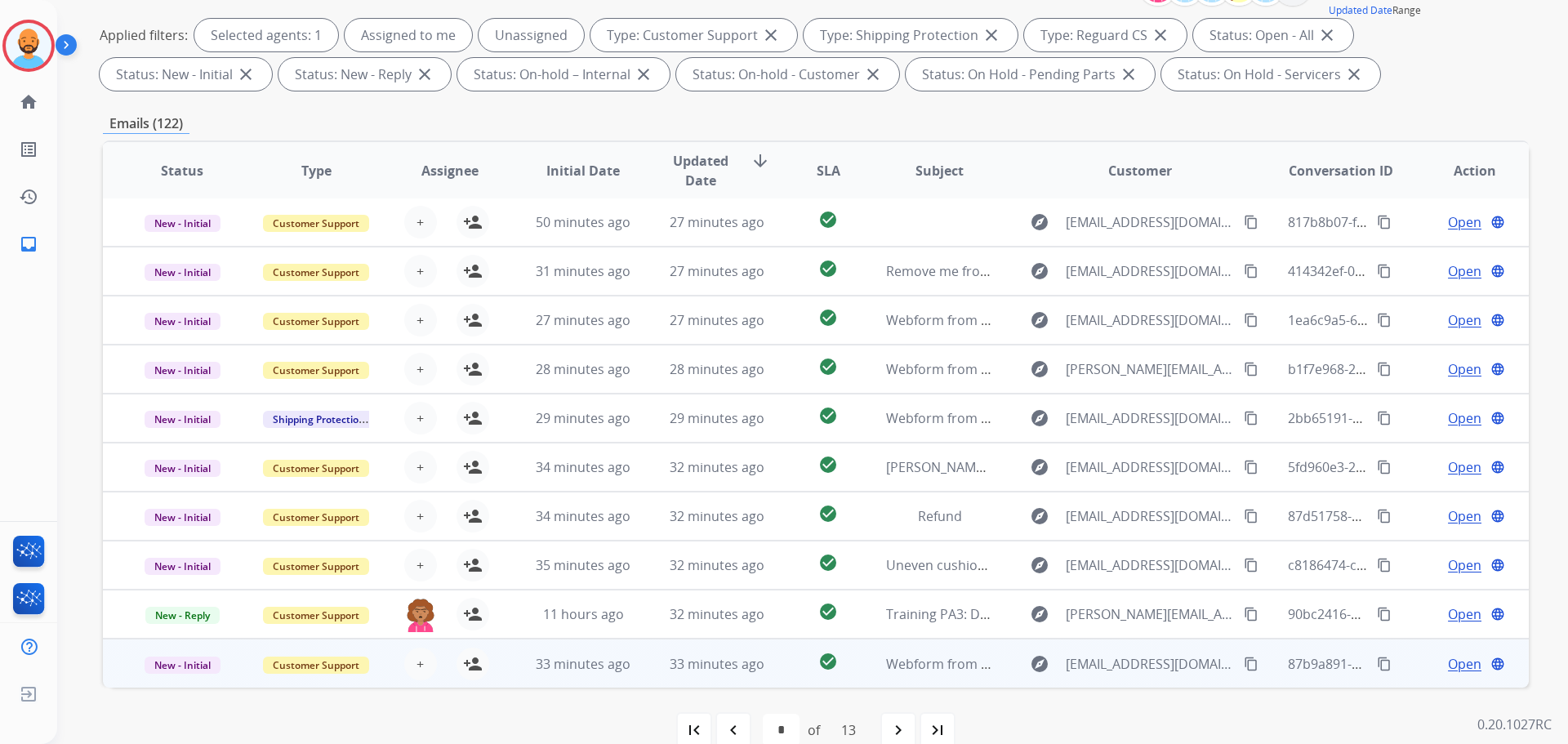
scroll to position [264, 0]
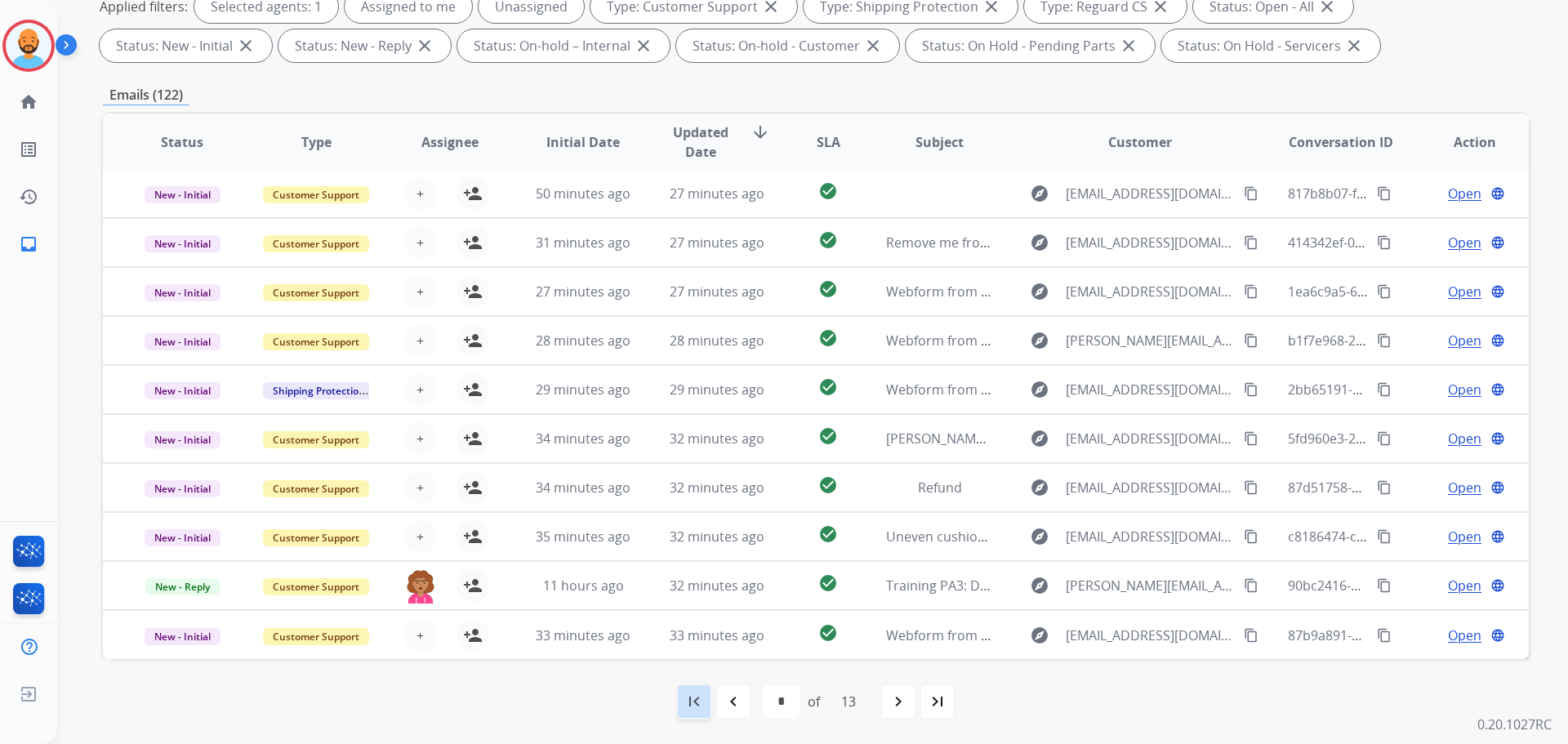
click at [703, 705] on div "first_page" at bounding box center [694, 701] width 36 height 36
select select "*"
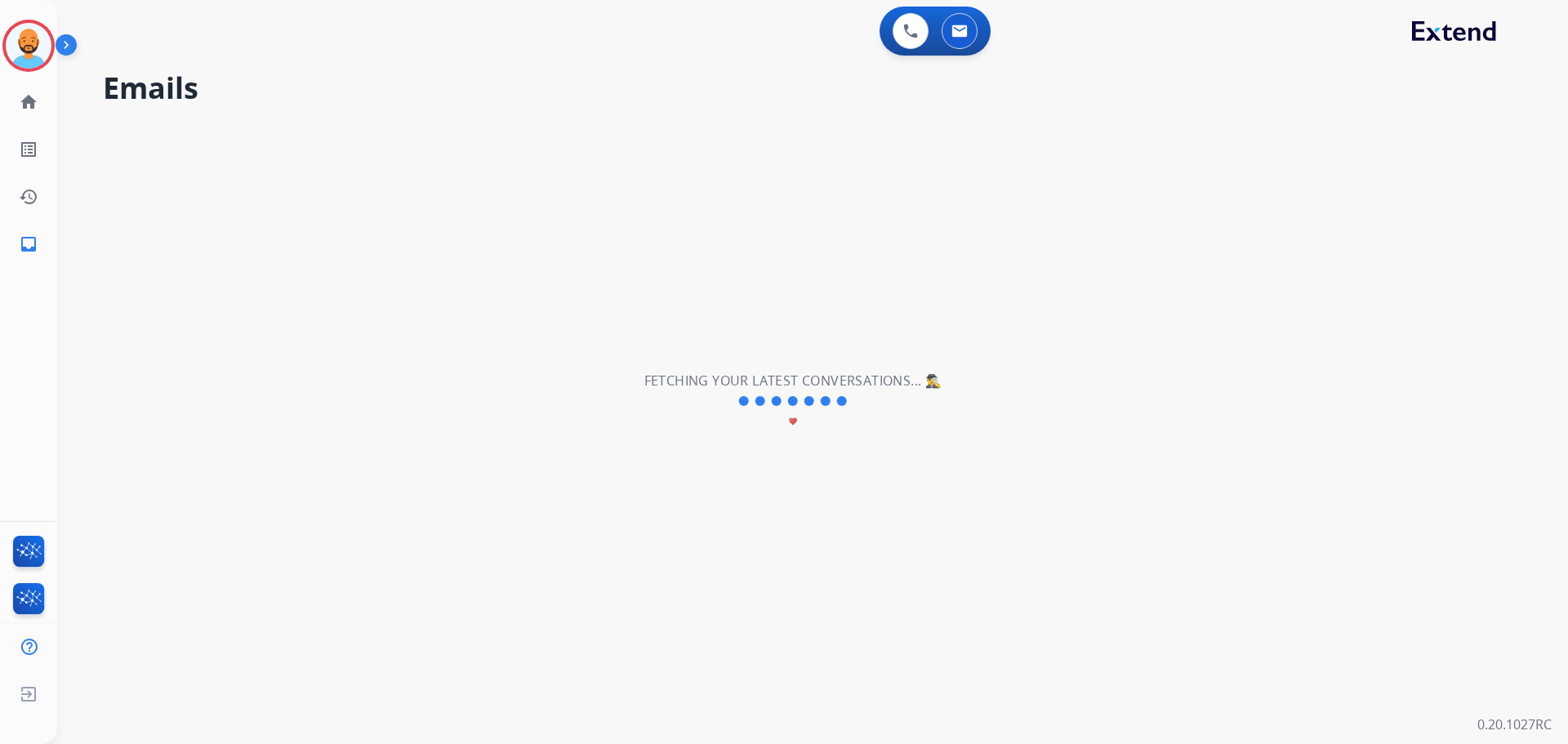
scroll to position [0, 0]
